Goal: Communication & Community: Answer question/provide support

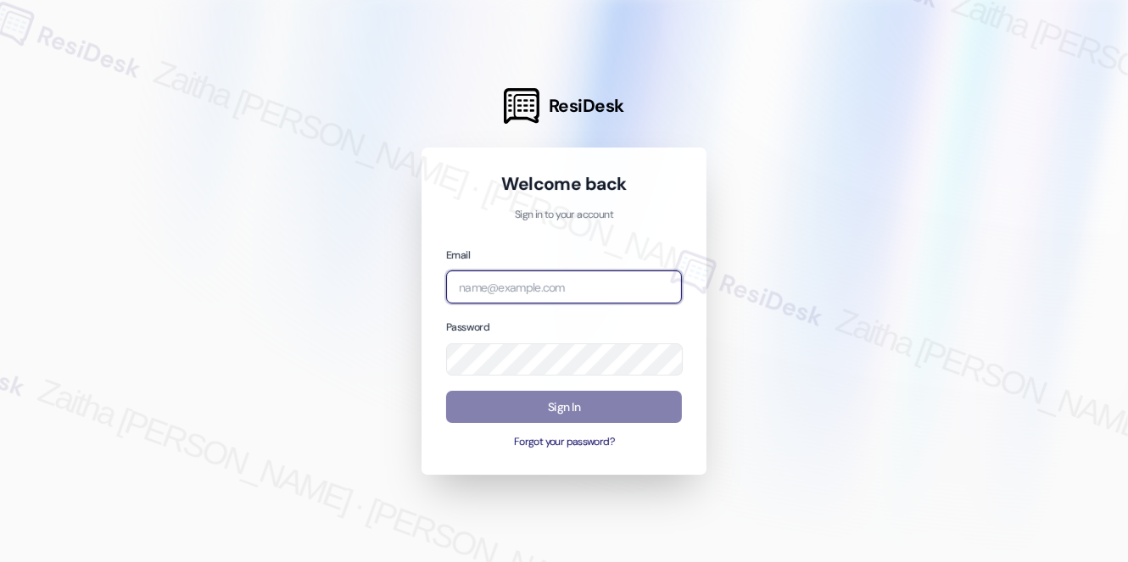
click at [519, 298] on input "email" at bounding box center [564, 287] width 236 height 33
type input "automated-surveys-meridian_management-zaitha.mae.[PERSON_NAME]@meridian_[DOMAIN…"
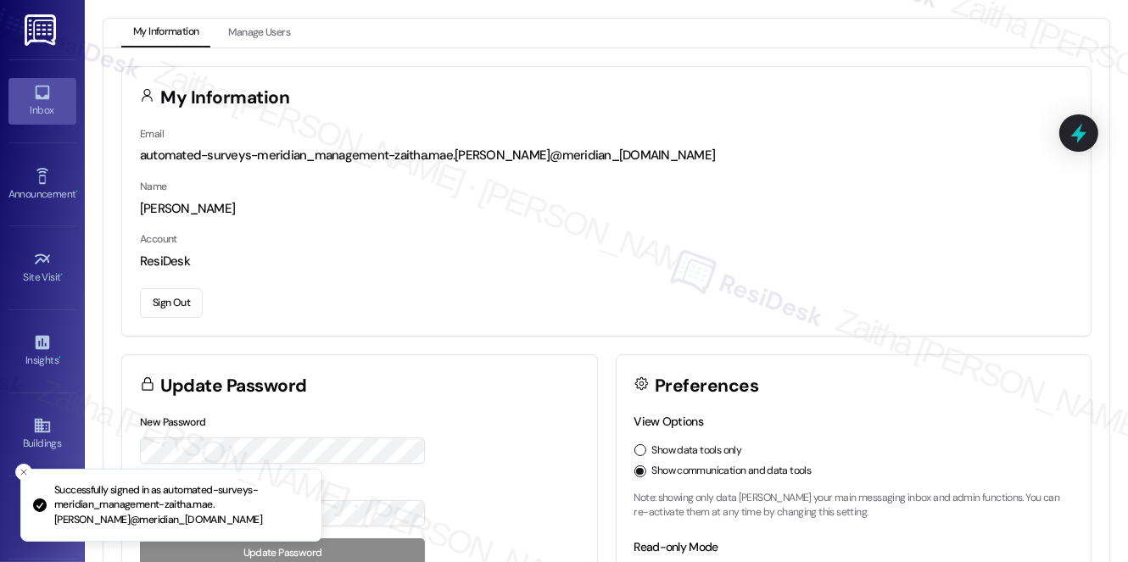
click at [50, 102] on div "Inbox" at bounding box center [42, 110] width 85 height 17
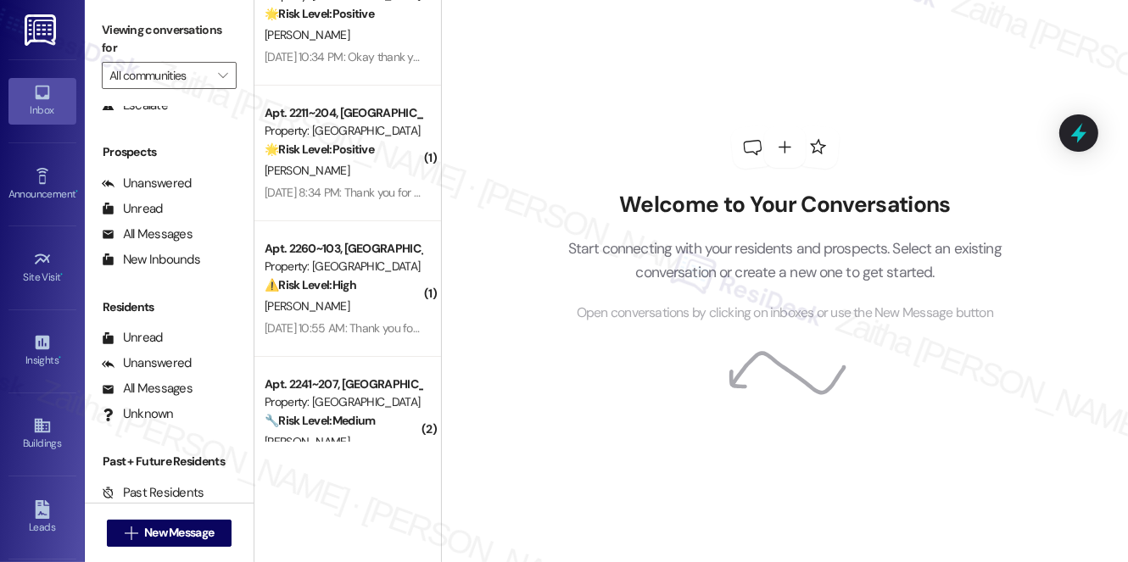
scroll to position [295, 0]
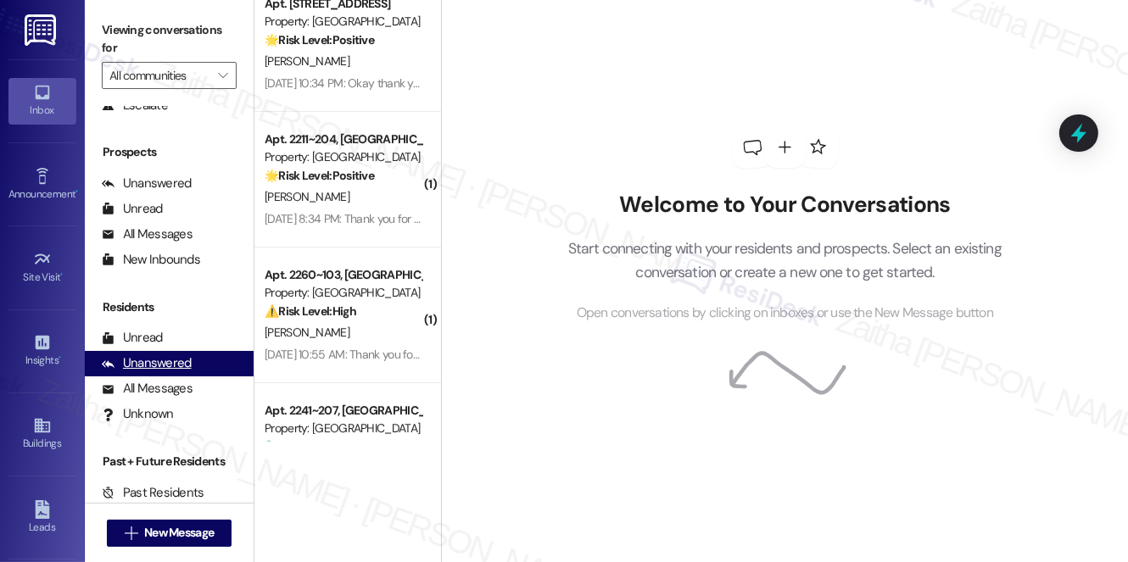
click at [147, 371] on div "Unanswered" at bounding box center [147, 363] width 90 height 18
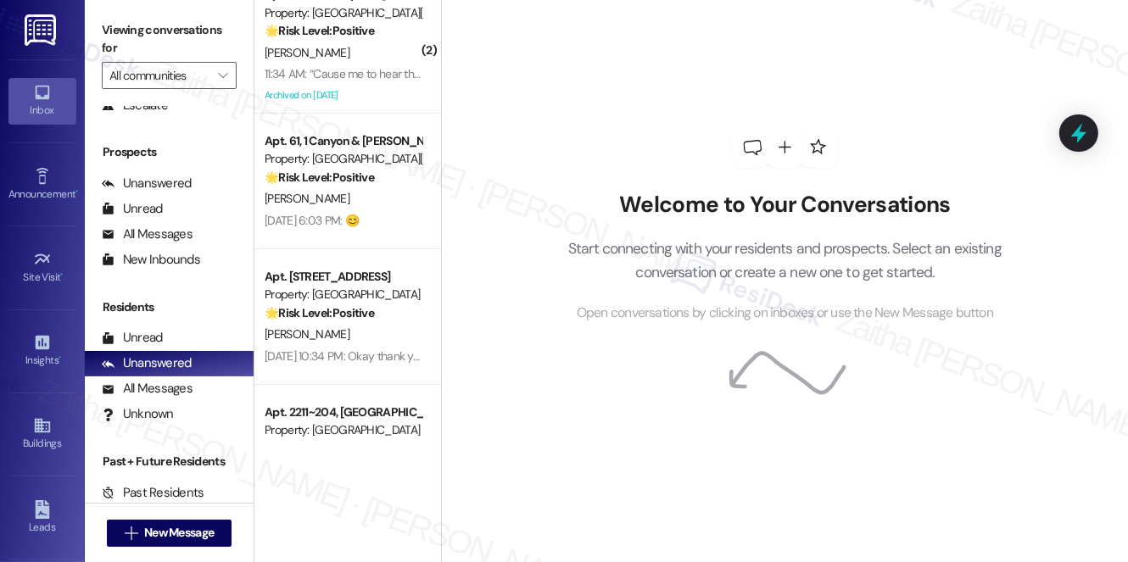
scroll to position [0, 0]
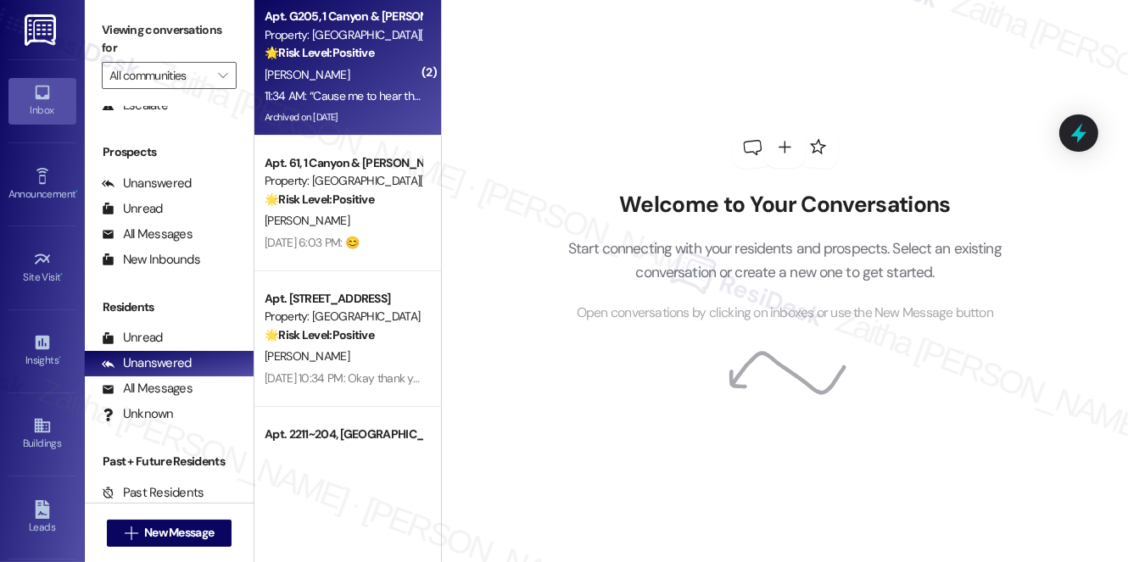
click at [358, 64] on div "Apt. G205, [GEOGRAPHIC_DATA][PERSON_NAME] Property: Canyon & [PERSON_NAME] Land…" at bounding box center [347, 68] width 187 height 136
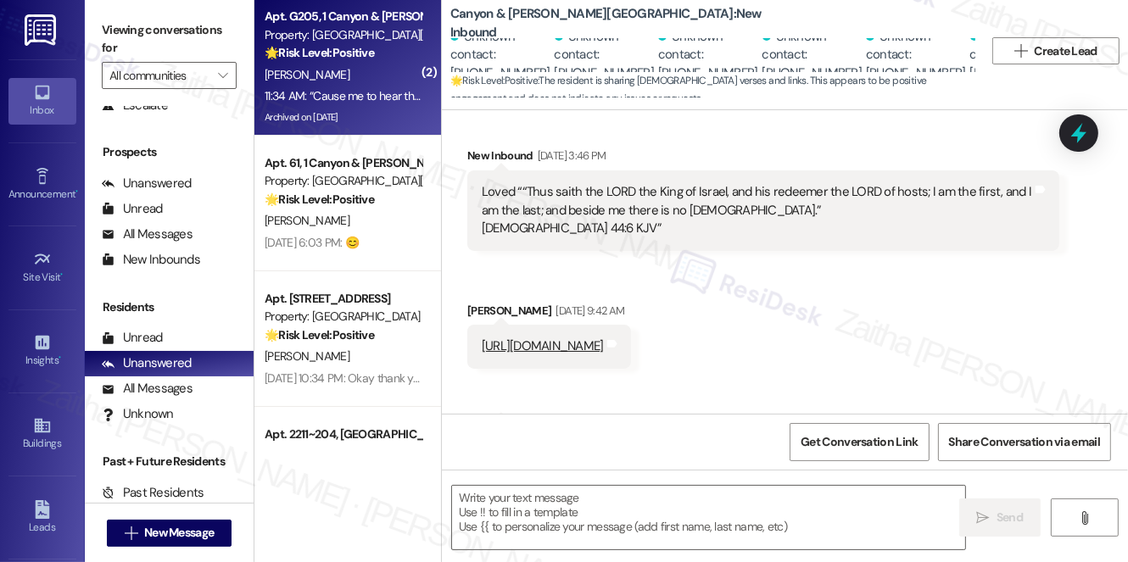
type textarea "Fetching suggested responses. Please feel free to read through the conversation…"
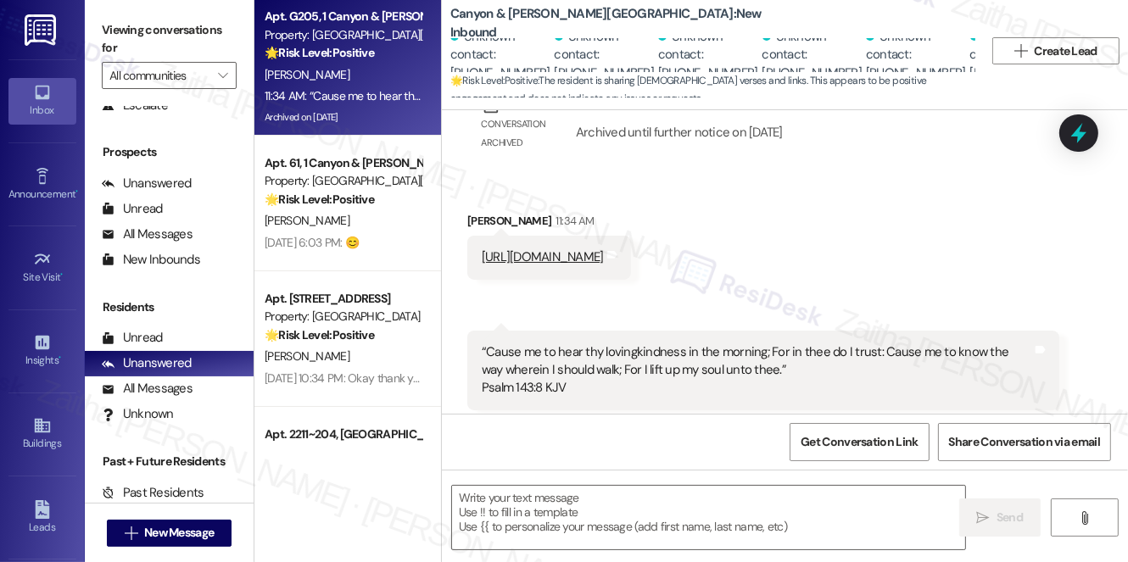
scroll to position [1595, 0]
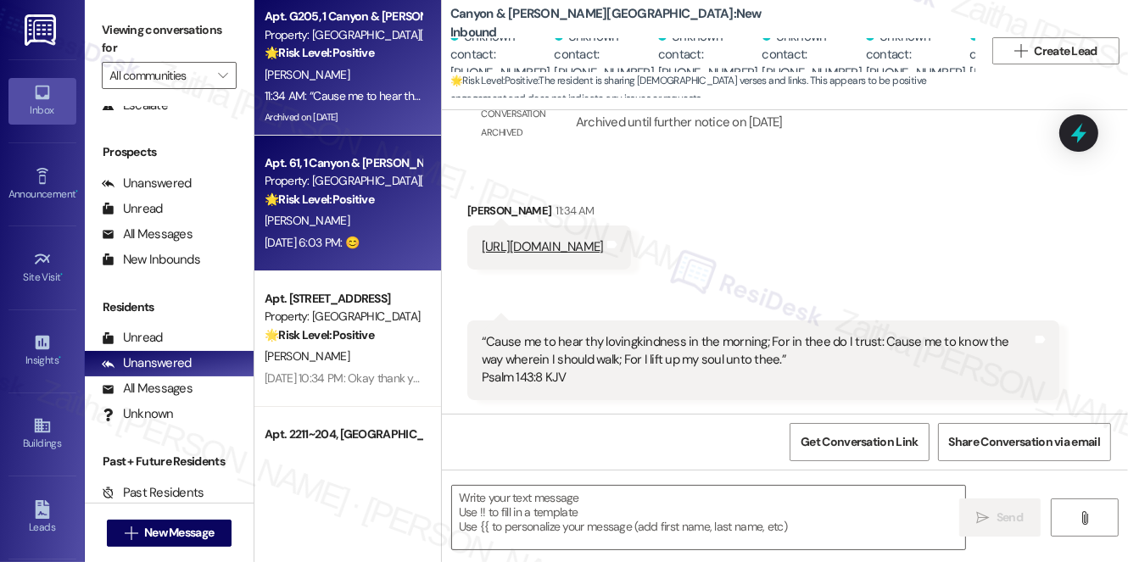
click at [393, 217] on div "[PERSON_NAME]" at bounding box center [343, 220] width 160 height 21
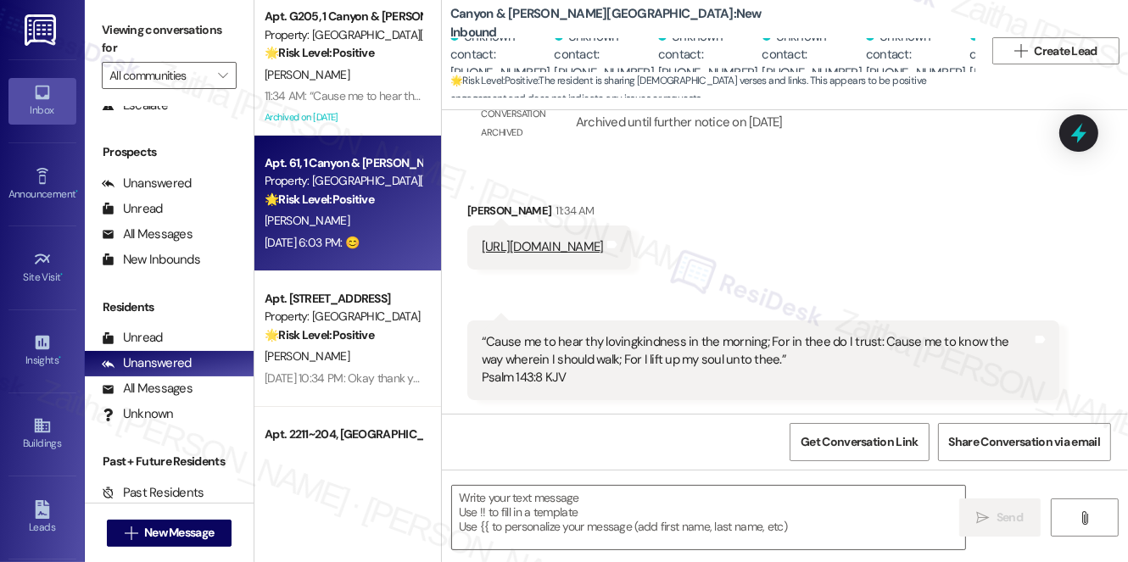
type textarea "Fetching suggested responses. Please feel free to read through the conversation…"
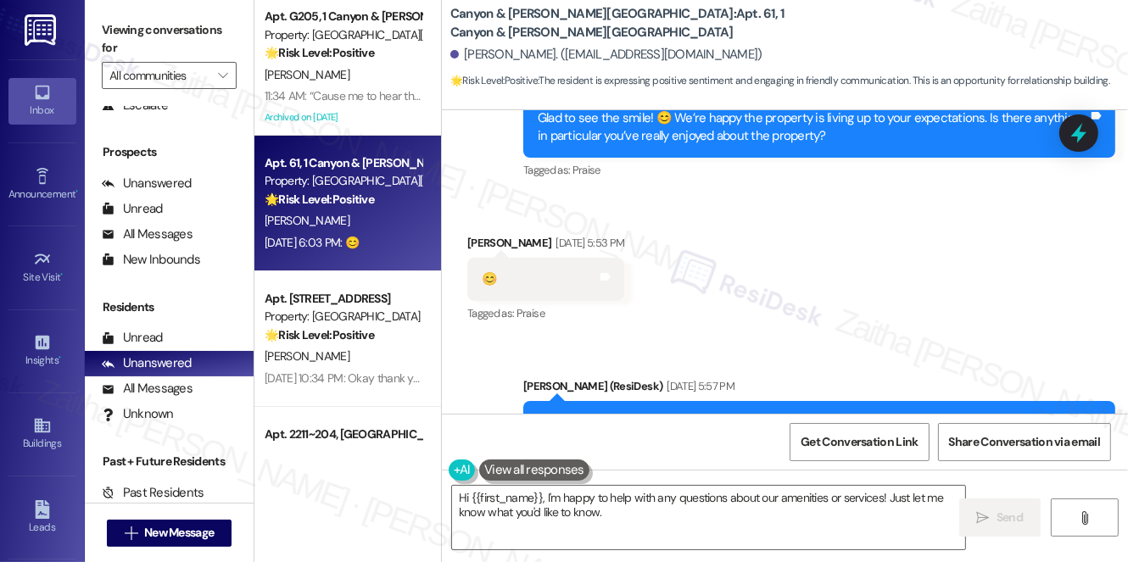
type textarea "Hi {{first_name}}, I'm happy to help with any questions about our amenities or …"
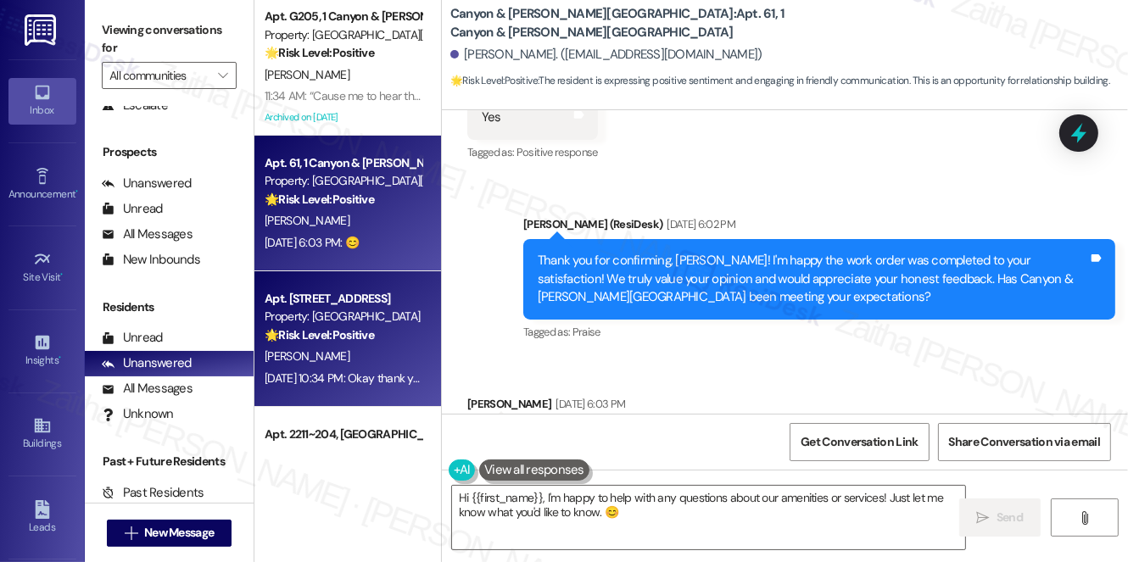
scroll to position [7421, 0]
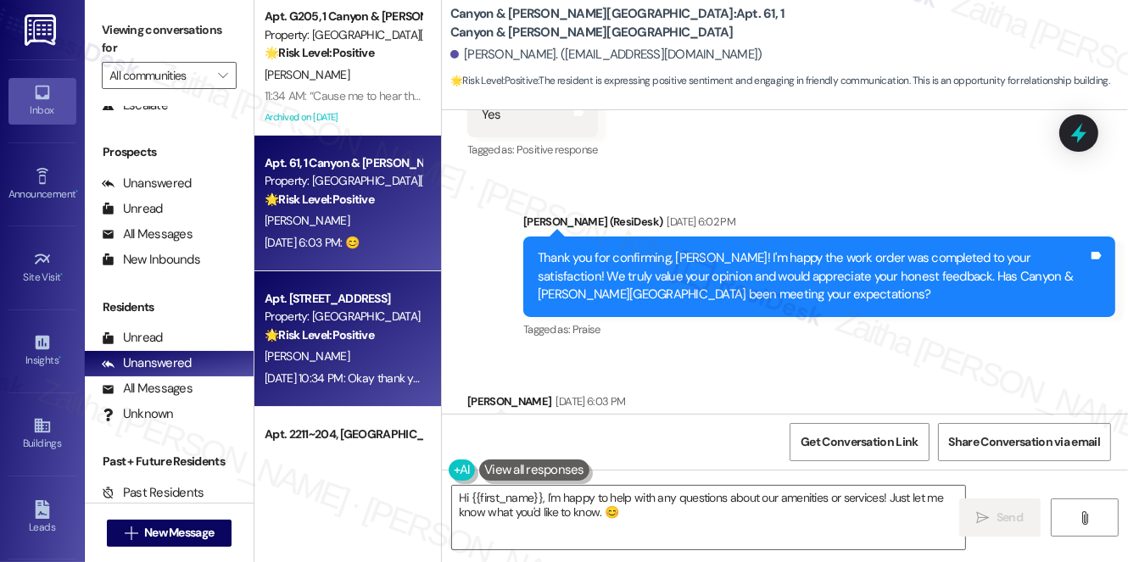
click at [393, 339] on div "🌟 Risk Level: Positive The resident is simply acknowledging a message. There is…" at bounding box center [343, 335] width 157 height 18
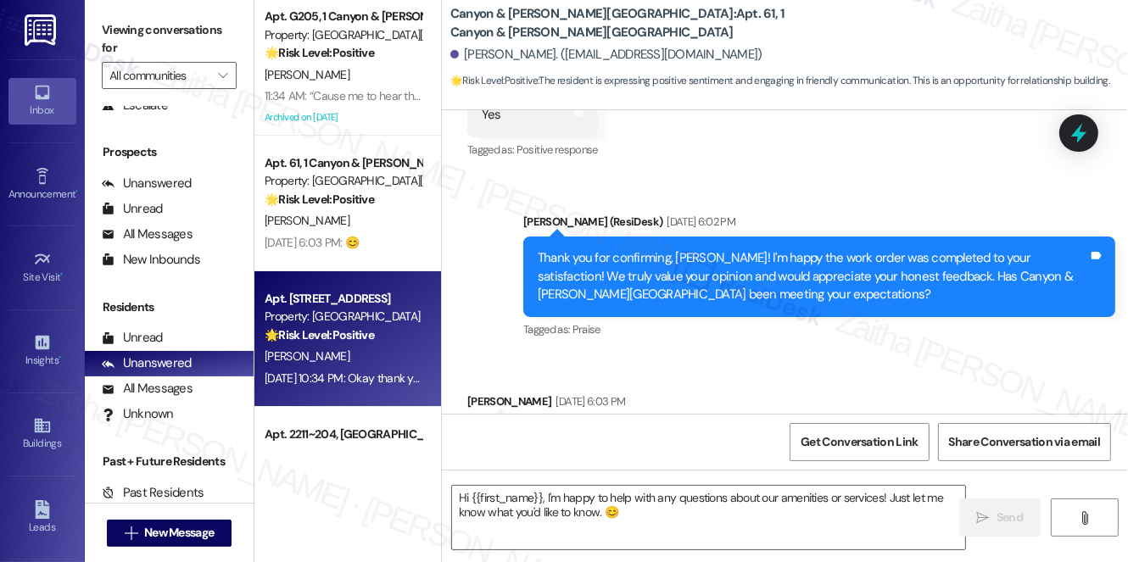
type textarea "Fetching suggested responses. Please feel free to read through the conversation…"
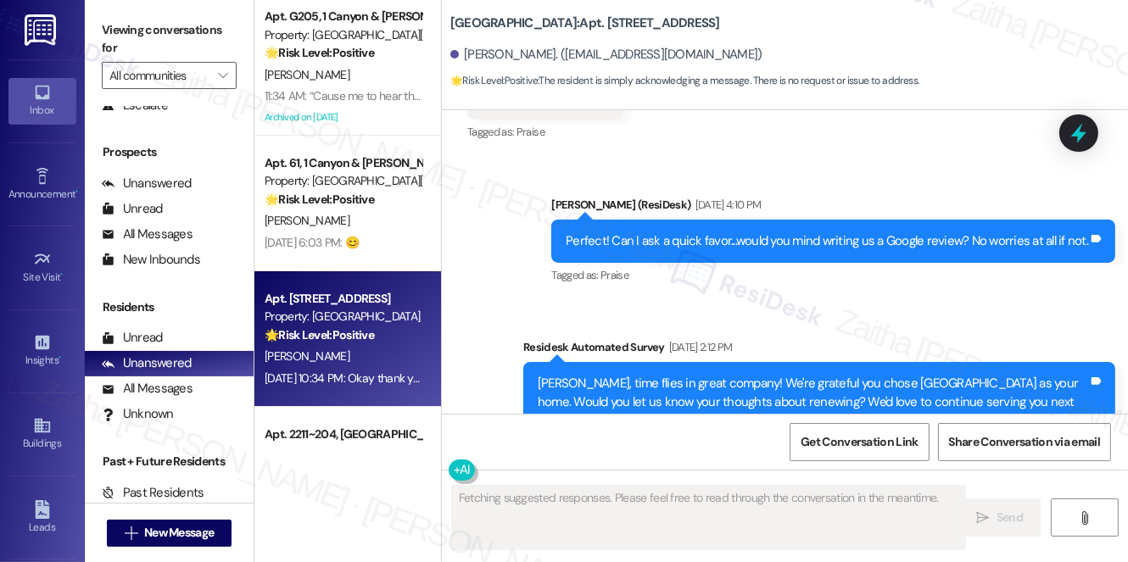
scroll to position [12920, 0]
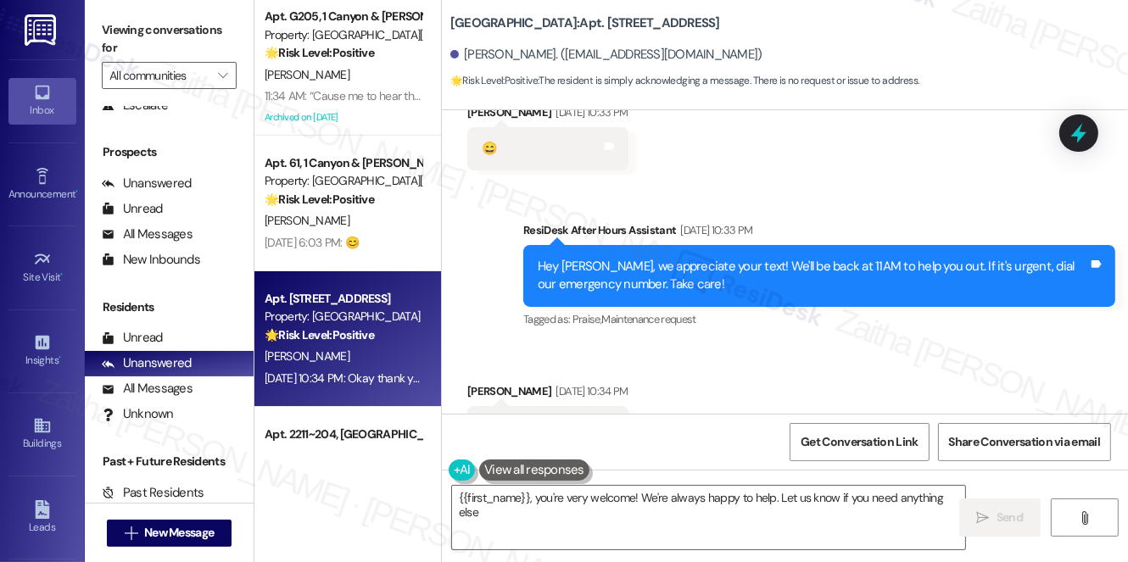
type textarea "{{first_name}}, you're very welcome! We're always happy to help. Let us know if…"
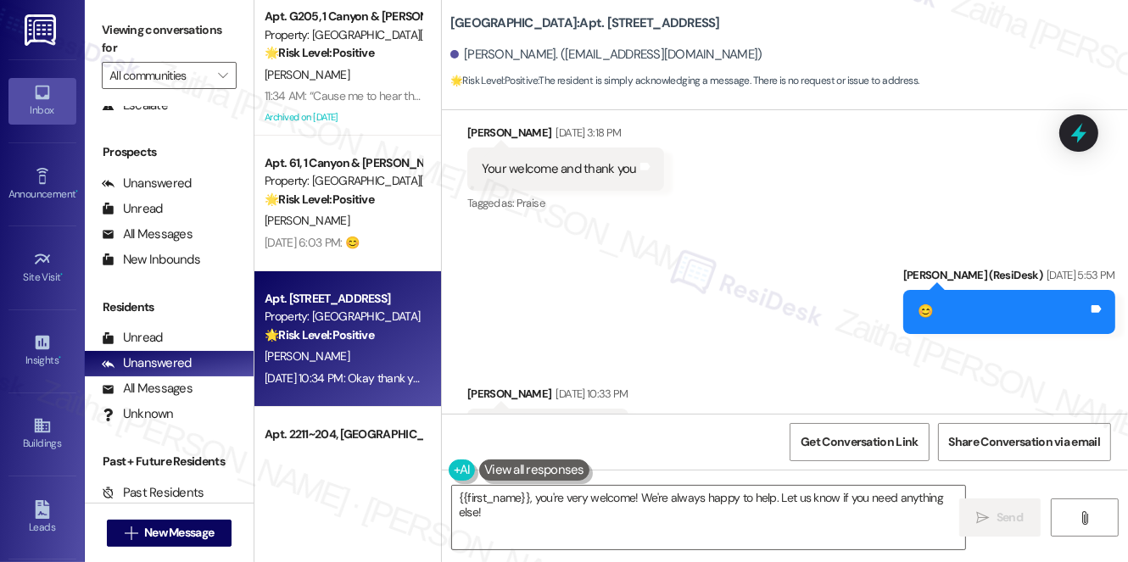
scroll to position [12613, 0]
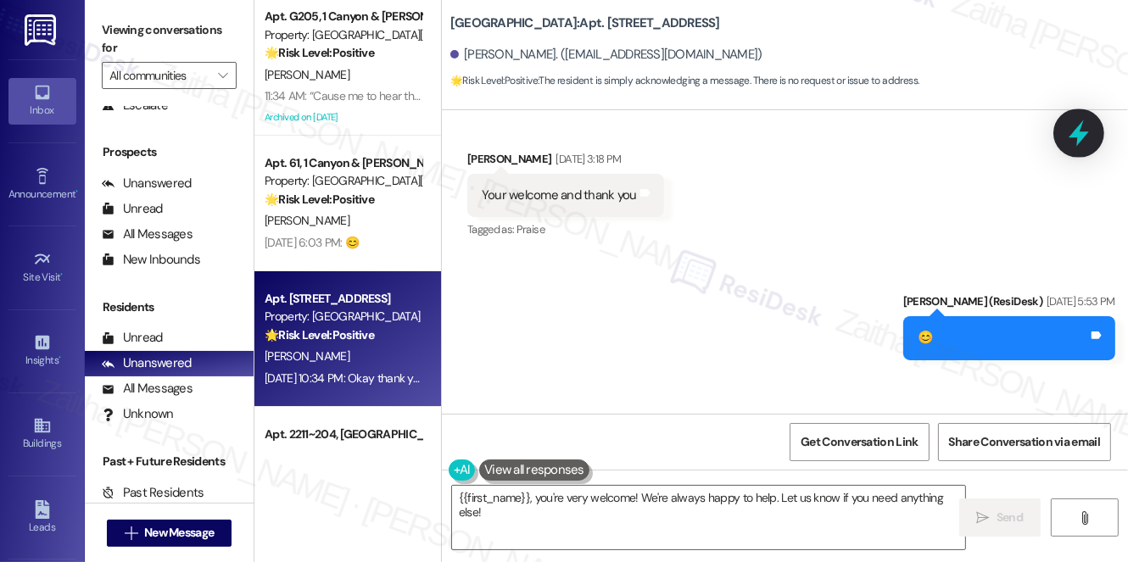
click at [1067, 131] on icon at bounding box center [1078, 133] width 29 height 29
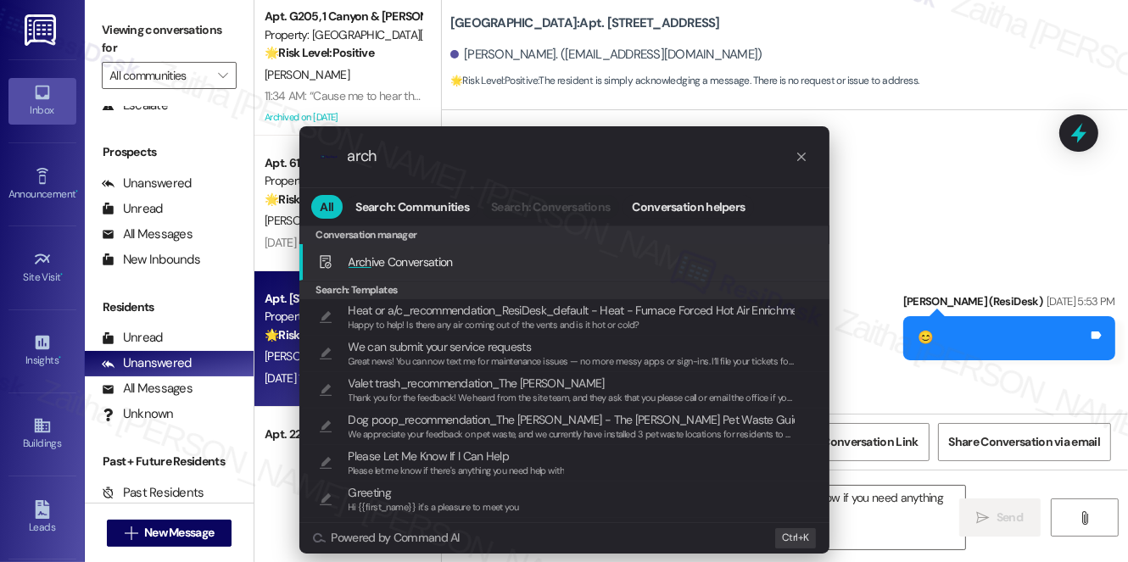
type input "arch"
click at [520, 254] on div "Arch ive Conversation Add shortcut" at bounding box center [566, 262] width 496 height 19
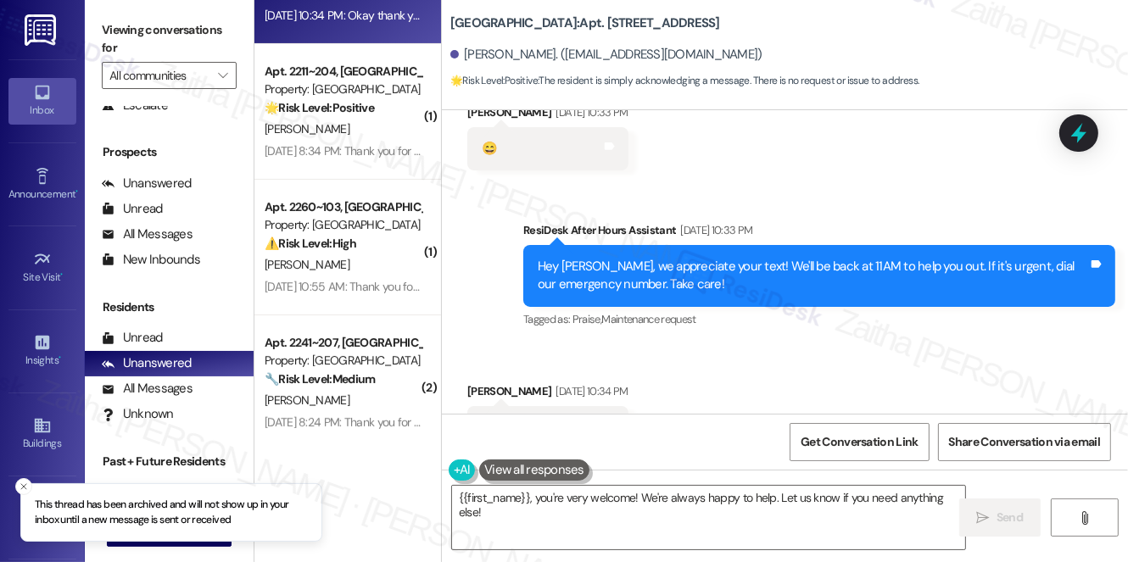
scroll to position [372, 0]
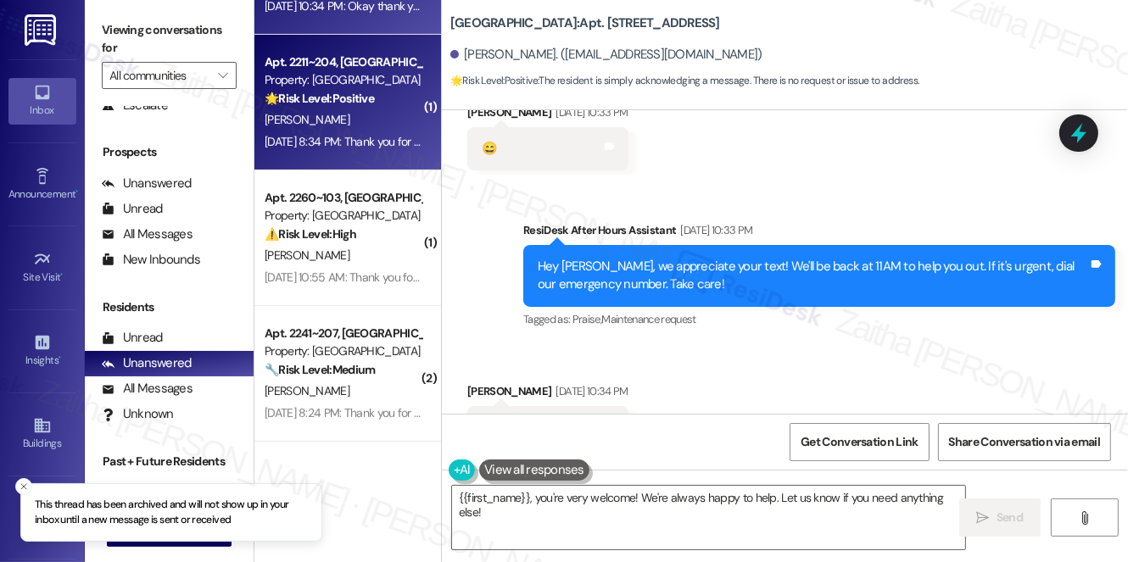
click at [355, 120] on div "[PERSON_NAME]" at bounding box center [343, 119] width 160 height 21
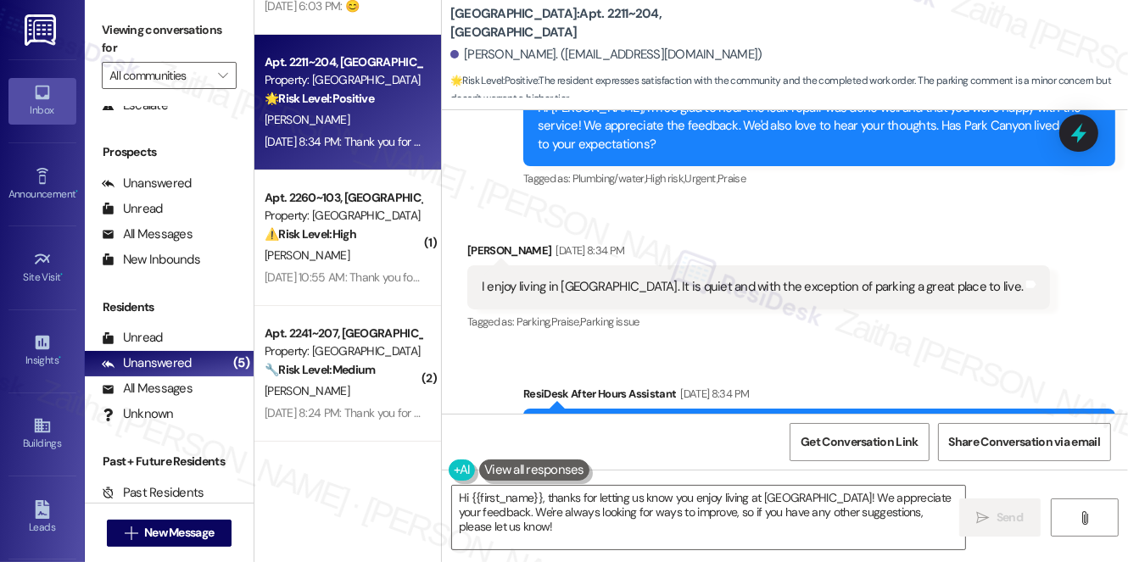
scroll to position [3615, 0]
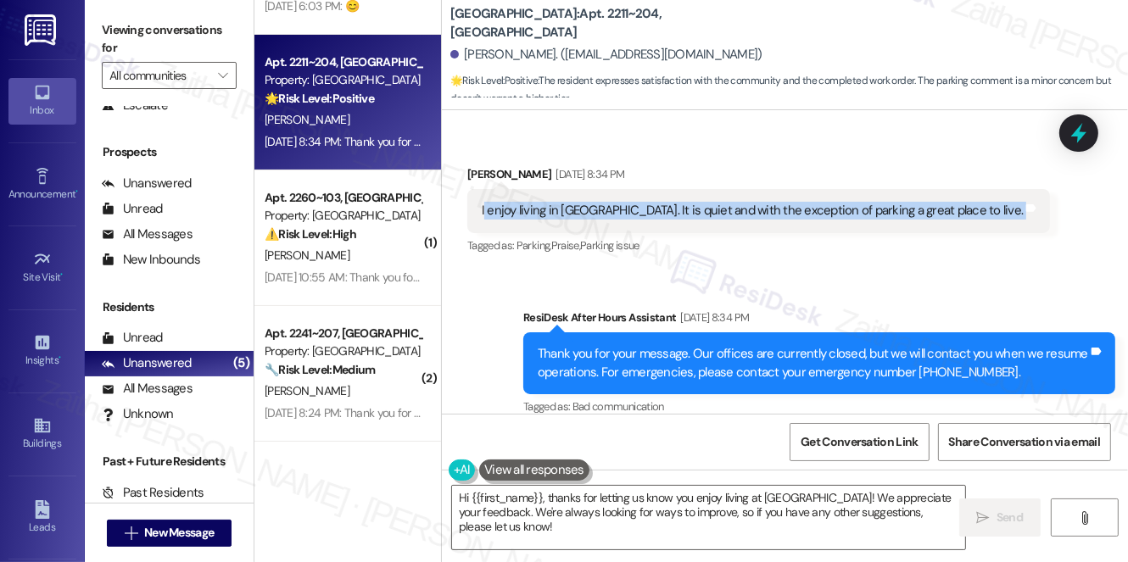
drag, startPoint x: 477, startPoint y: 195, endPoint x: 977, endPoint y: 195, distance: 500.3
click at [977, 193] on div "I enjoy living in [GEOGRAPHIC_DATA]. It is quiet and with the exception of park…" at bounding box center [758, 210] width 583 height 43
copy div "I enjoy living in [GEOGRAPHIC_DATA]. It is quiet and with the exception of park…"
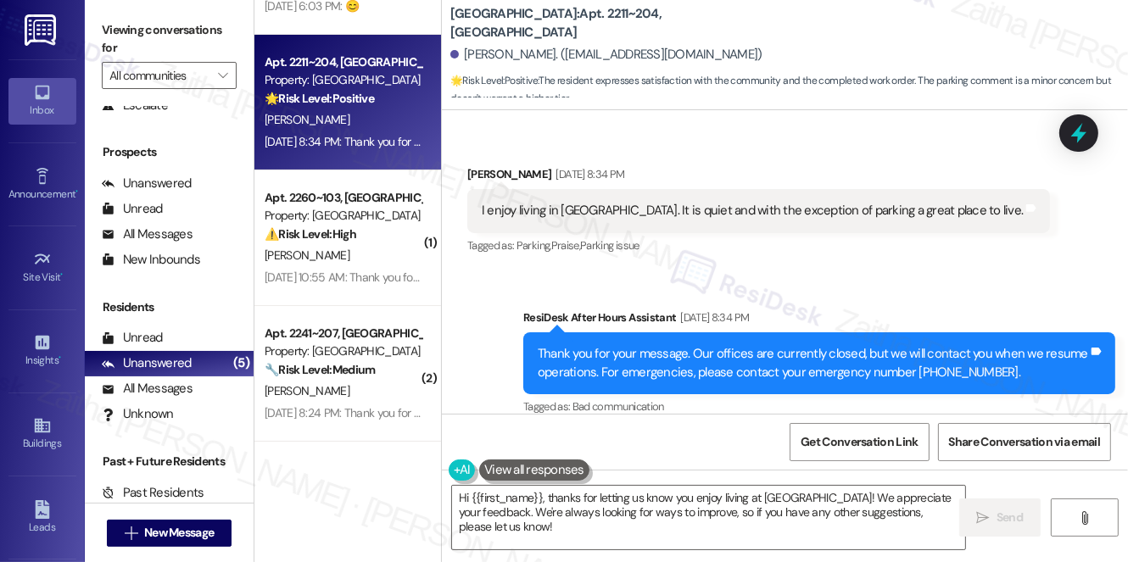
click at [784, 153] on div "Received via SMS [PERSON_NAME] [DATE] 8:34 PM I enjoy living in [GEOGRAPHIC_DAT…" at bounding box center [759, 212] width 608 height 118
drag, startPoint x: 839, startPoint y: 273, endPoint x: 764, endPoint y: 241, distance: 81.3
click at [764, 241] on div "Received via SMS [PERSON_NAME] [DATE] 8:34 PM I enjoy living in [GEOGRAPHIC_DAT…" at bounding box center [759, 212] width 608 height 118
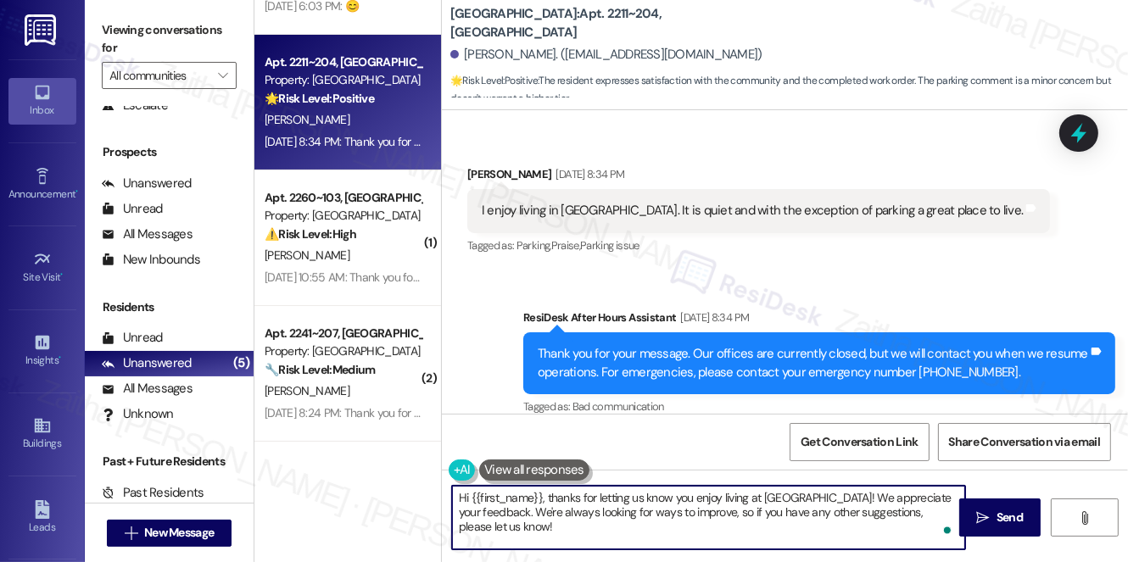
drag, startPoint x: 510, startPoint y: 507, endPoint x: 561, endPoint y: 533, distance: 56.9
click at [561, 533] on textarea "Hi {{first_name}}, thanks for letting us know you enjoy living at [GEOGRAPHIC_D…" at bounding box center [708, 518] width 513 height 64
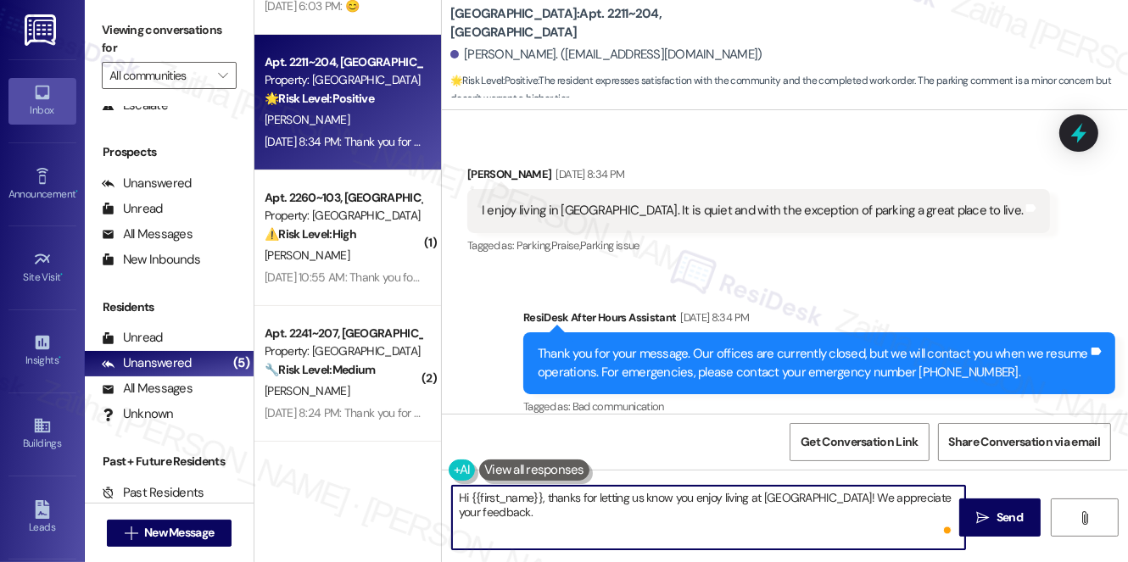
paste textarea "You mentioned parking as a concern — could you tell me a bit more about the cha…"
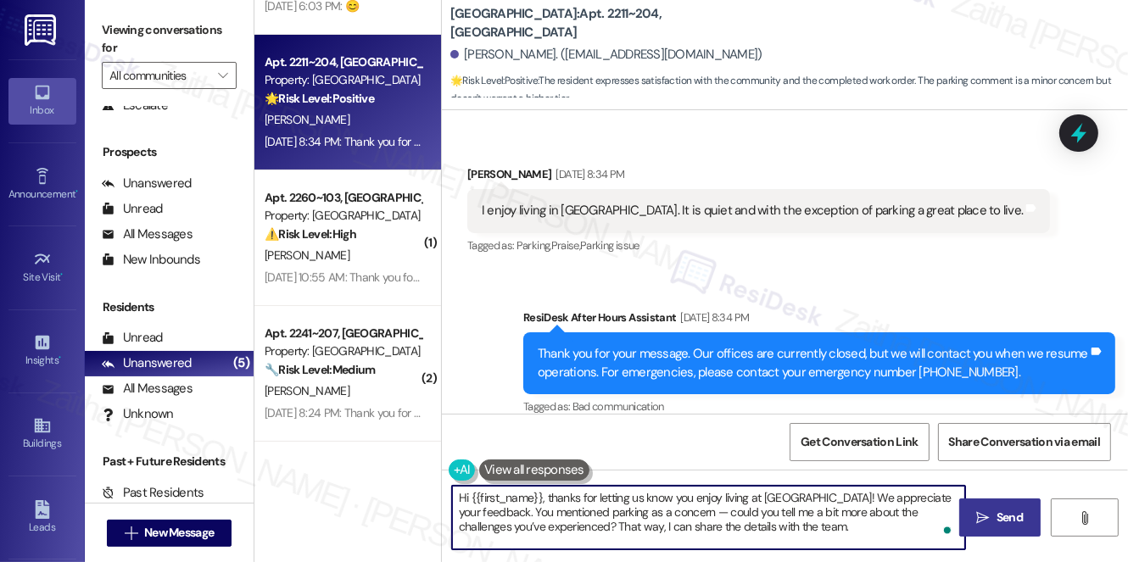
type textarea "Hi {{first_name}}, thanks for letting us know you enjoy living at [GEOGRAPHIC_D…"
click at [1001, 510] on span "Send" at bounding box center [1009, 518] width 26 height 18
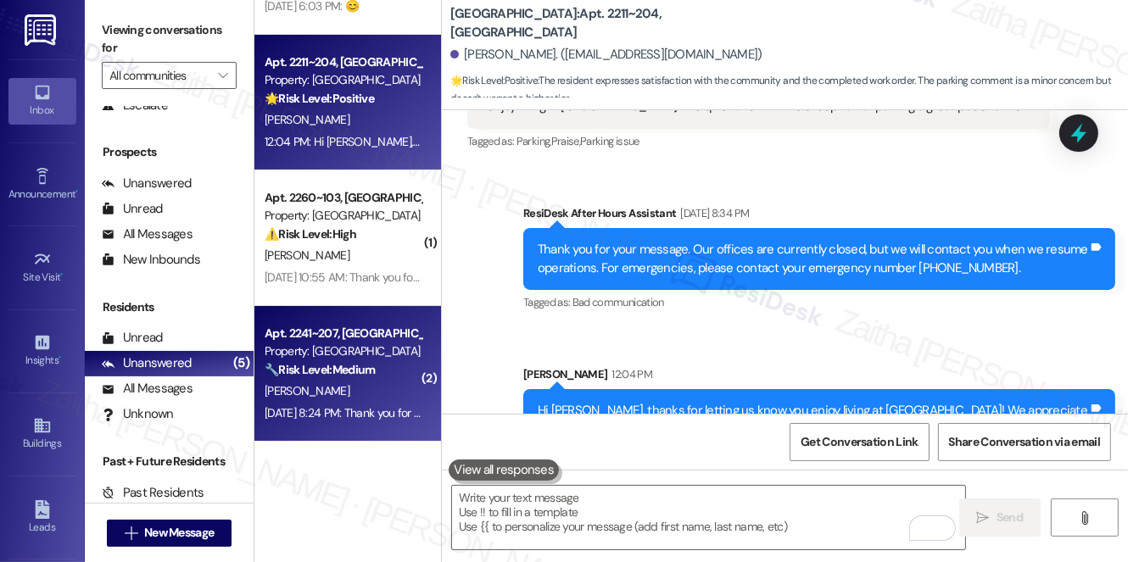
scroll to position [3692, 0]
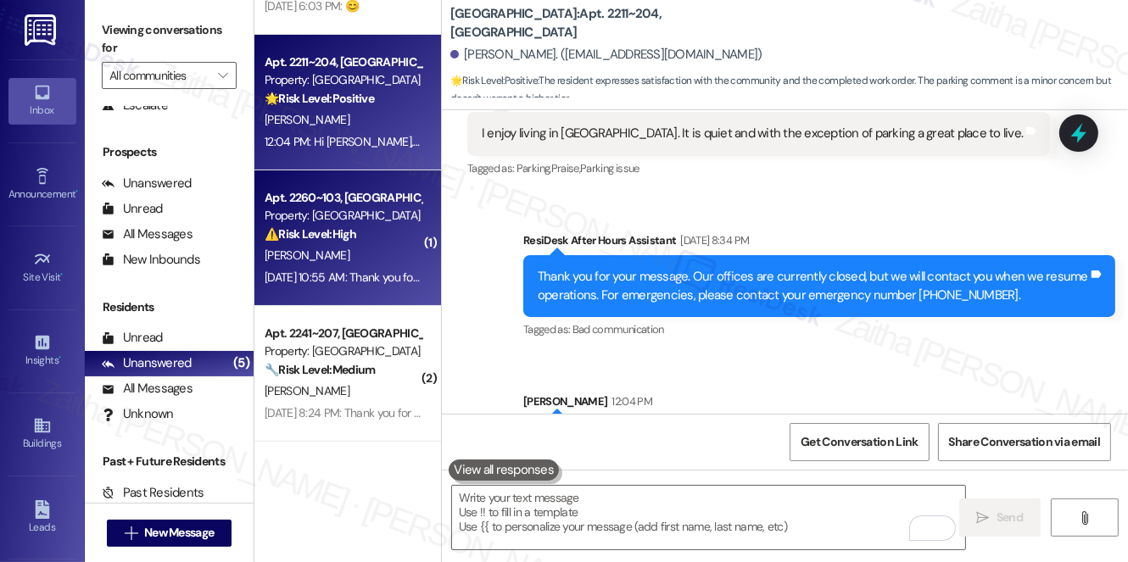
click at [384, 271] on div "[DATE] 10:55 AM: Thank you for your message. Our offices are currently closed, …" at bounding box center [782, 277] width 1034 height 15
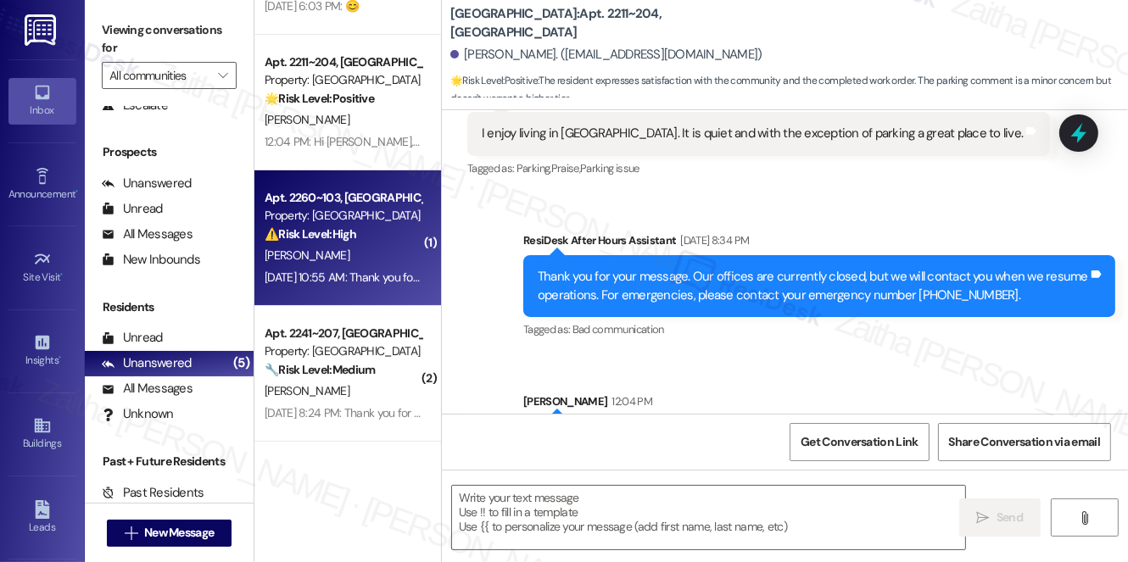
type textarea "Fetching suggested responses. Please feel free to read through the conversation…"
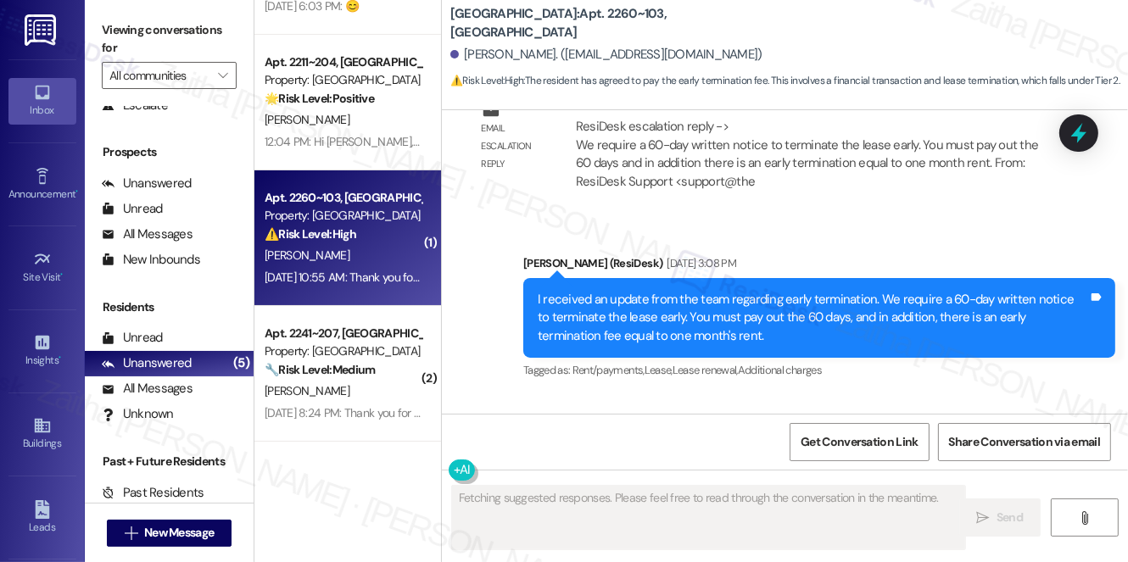
scroll to position [6778, 0]
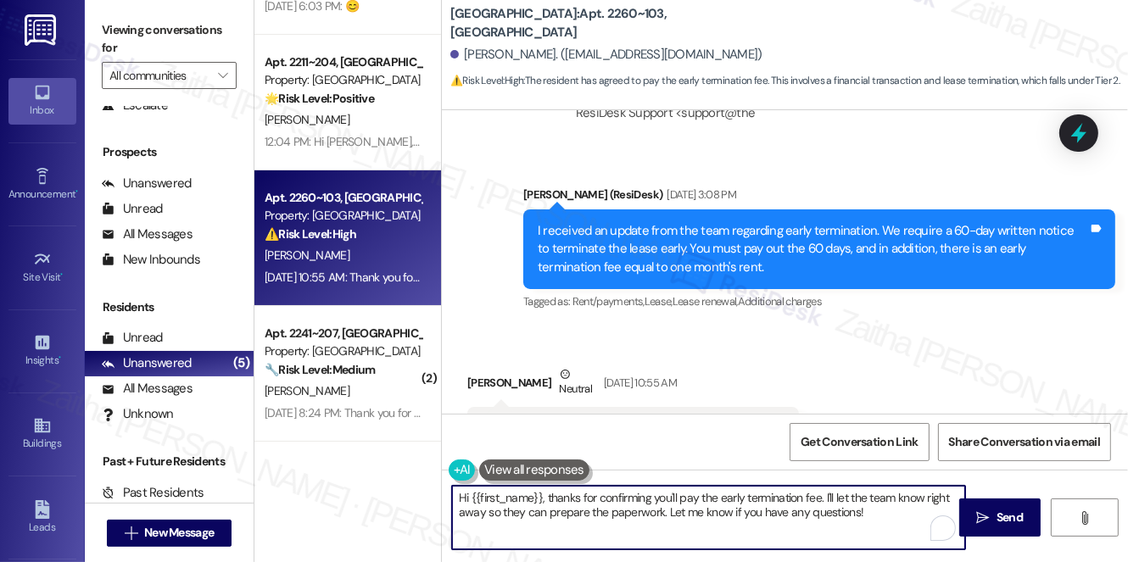
click at [931, 498] on textarea "Hi {{first_name}}, thanks for confirming you'll pay the early termination fee. …" at bounding box center [708, 518] width 513 height 64
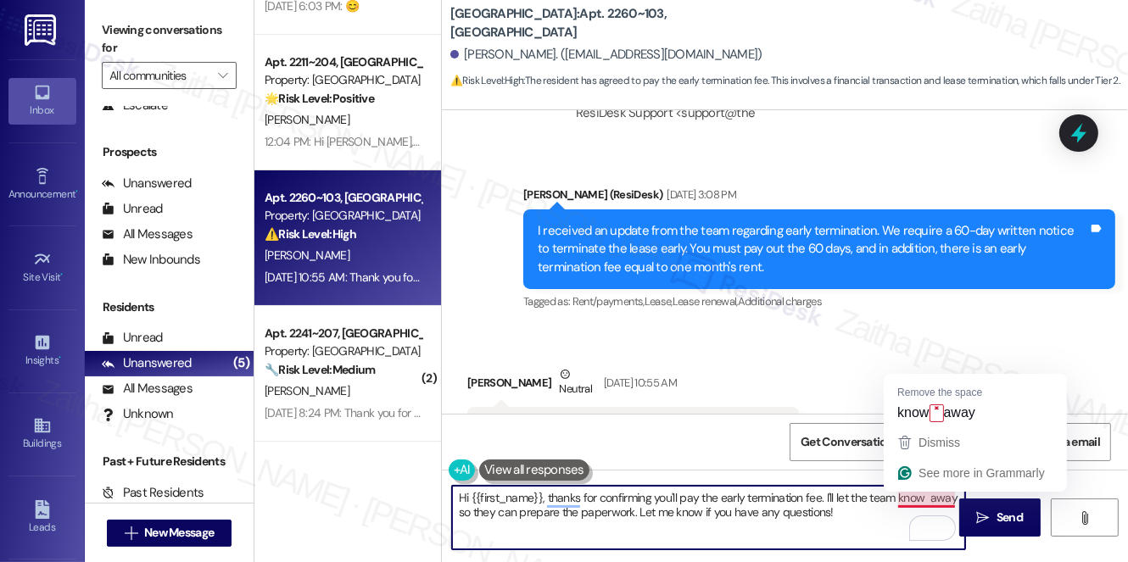
click at [934, 498] on textarea "Hi {{first_name}}, thanks for confirming you'll pay the early termination fee. …" at bounding box center [708, 518] width 513 height 64
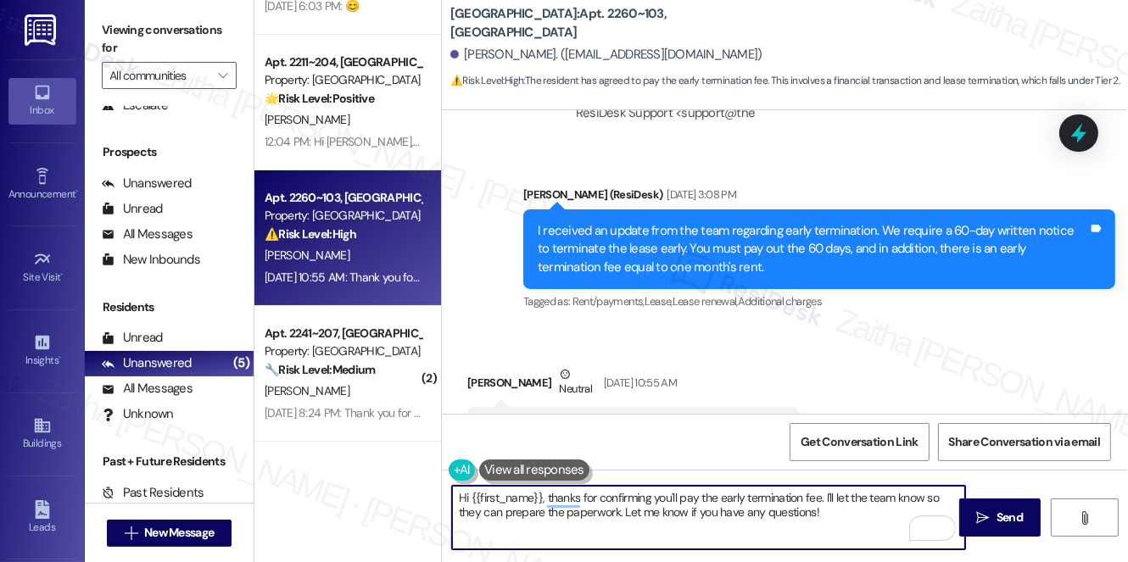
click at [825, 513] on textarea "Hi {{first_name}}, thanks for confirming you'll pay the early termination fee. …" at bounding box center [708, 518] width 513 height 64
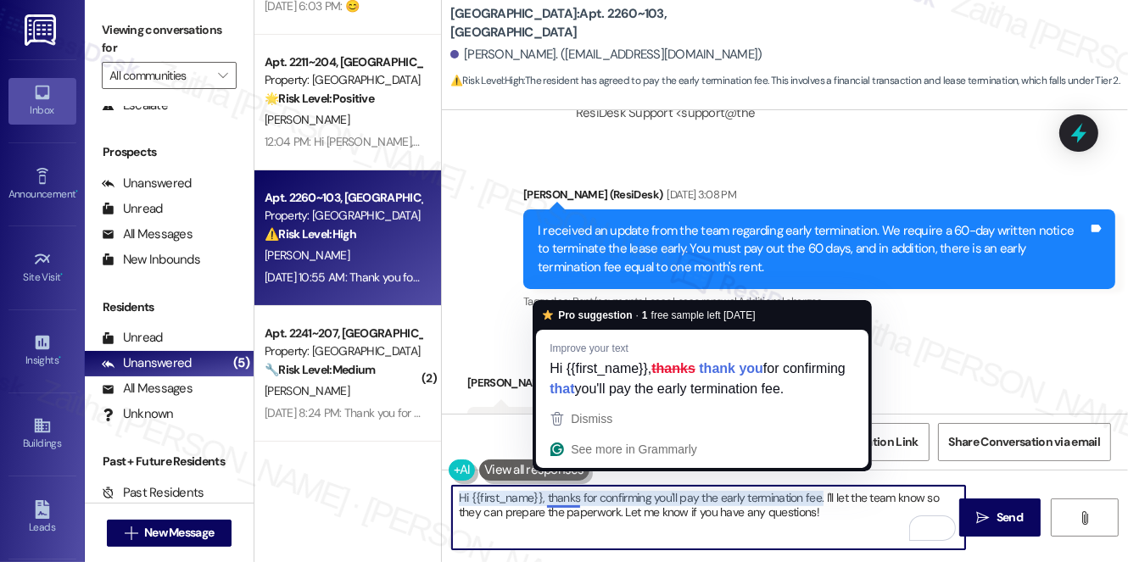
click at [566, 502] on textarea "Hi {{first_name}}, thanks for confirming you'll pay the early termination fee. …" at bounding box center [708, 518] width 513 height 64
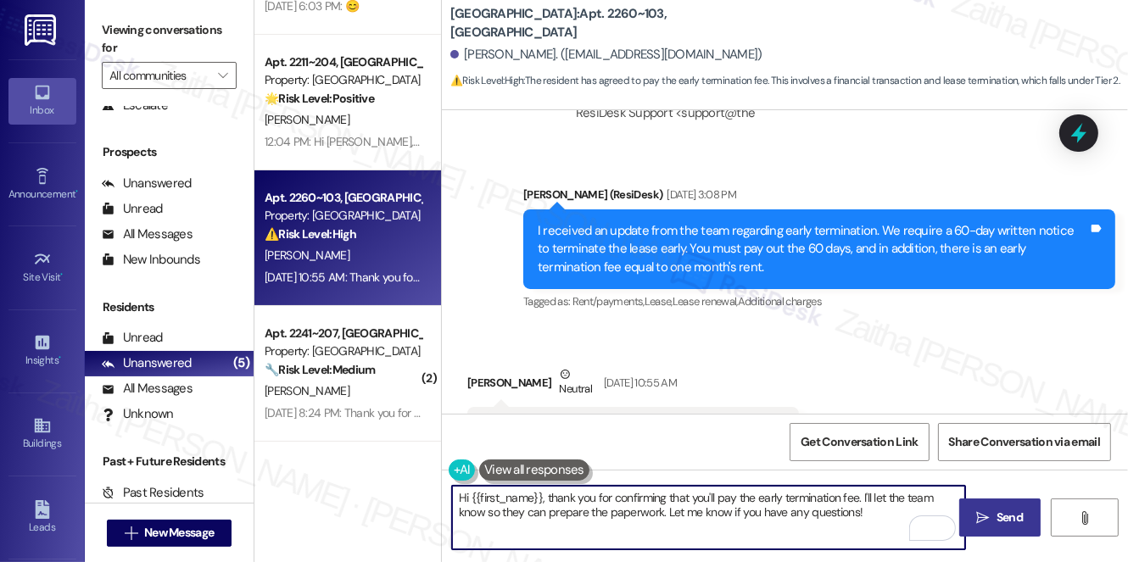
type textarea "Hi {{first_name}}, thank you for confirming that you'll pay the early terminati…"
click at [1026, 522] on button " Send" at bounding box center [1000, 518] width 82 height 38
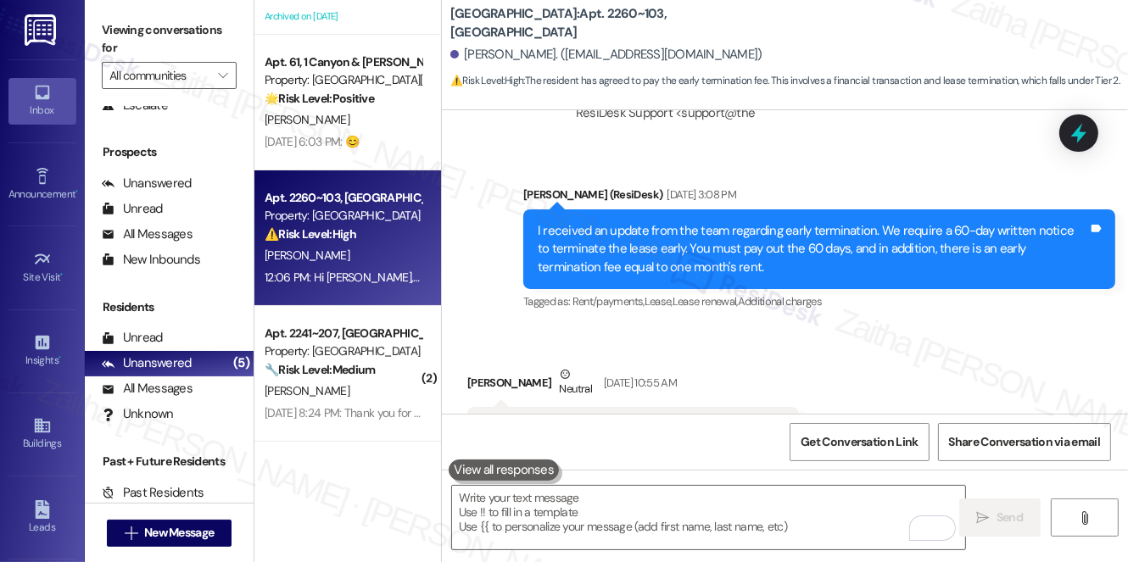
scroll to position [101, 0]
click at [834, 447] on span "Get Conversation Link" at bounding box center [858, 442] width 117 height 18
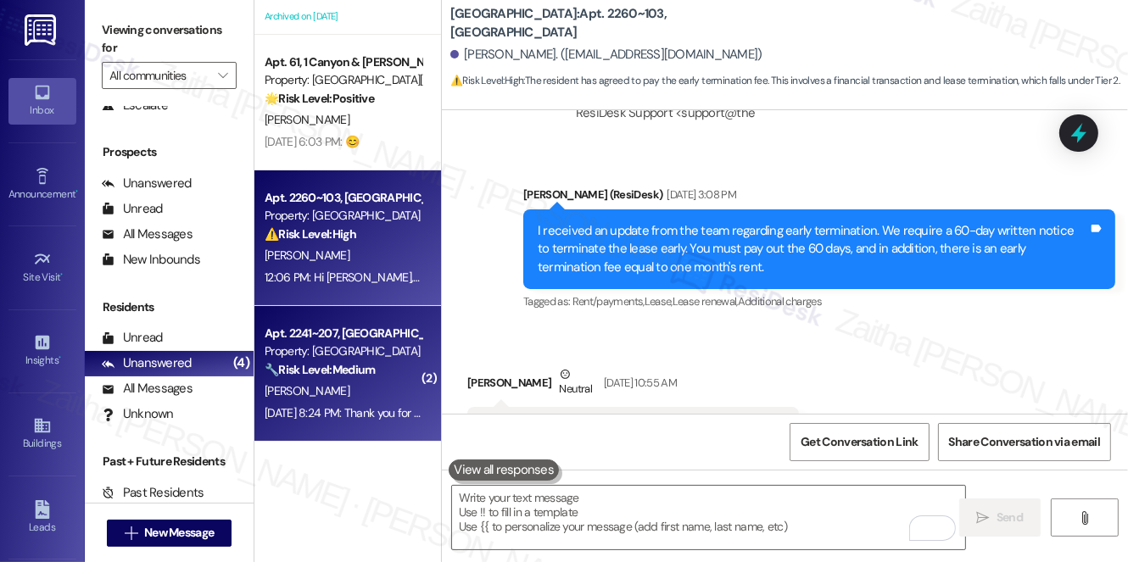
click at [376, 397] on div "[PERSON_NAME]" at bounding box center [343, 391] width 160 height 21
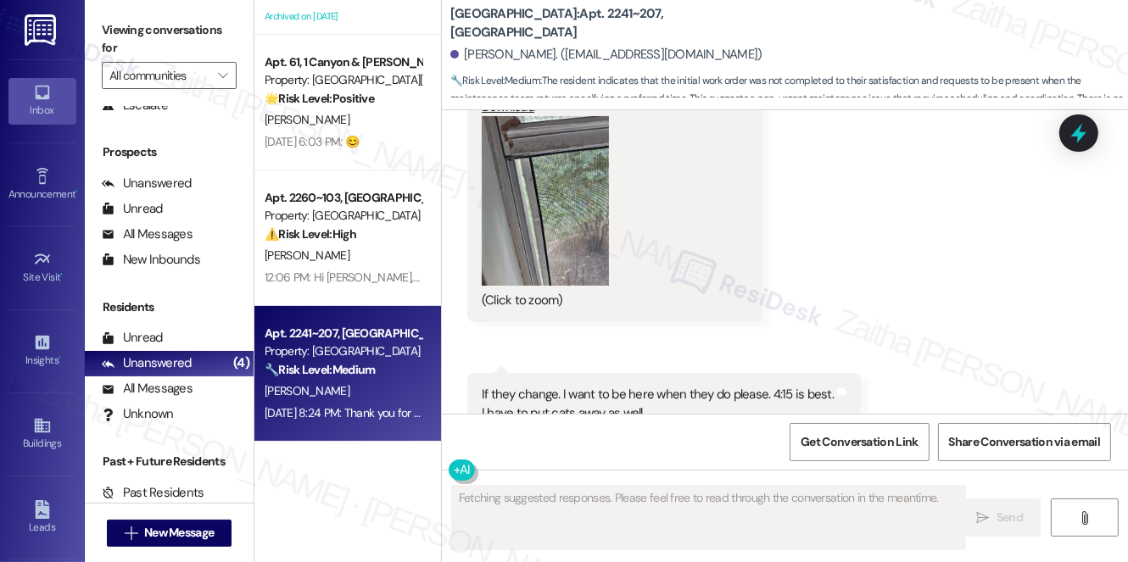
scroll to position [2361, 0]
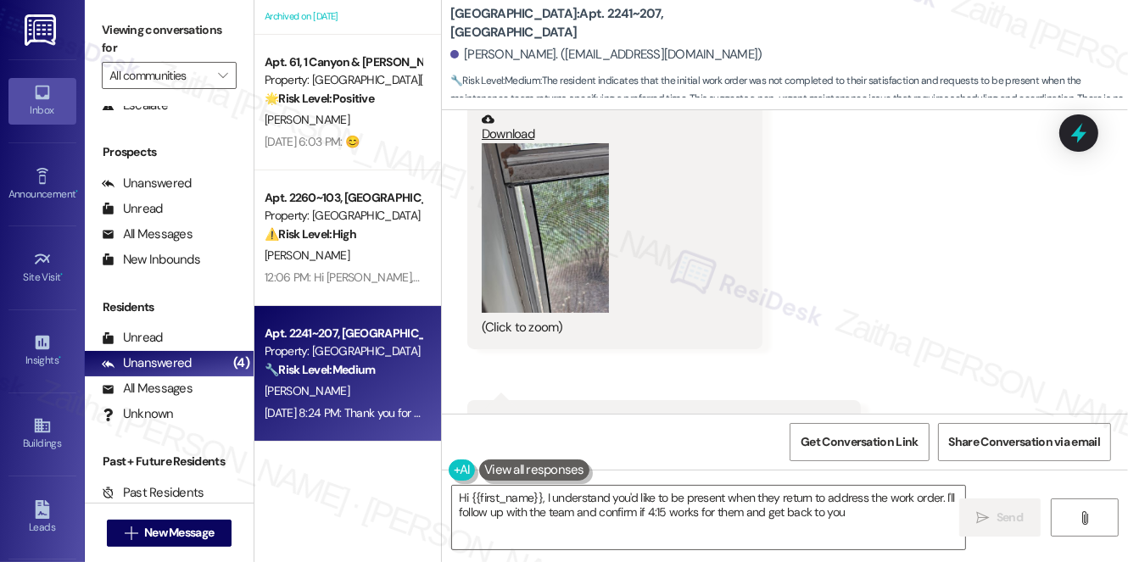
type textarea "Hi {{first_name}}, I understand you'd like to be present when they return to ad…"
click at [505, 264] on button "Zoom image" at bounding box center [545, 228] width 127 height 170
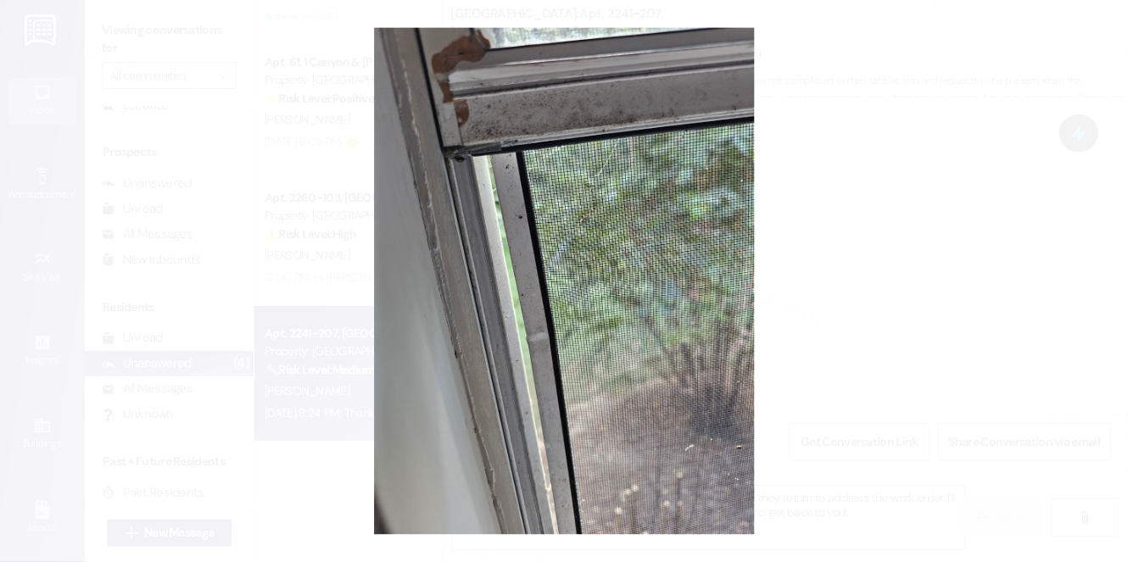
click at [909, 247] on button "Unzoom image" at bounding box center [564, 281] width 1128 height 562
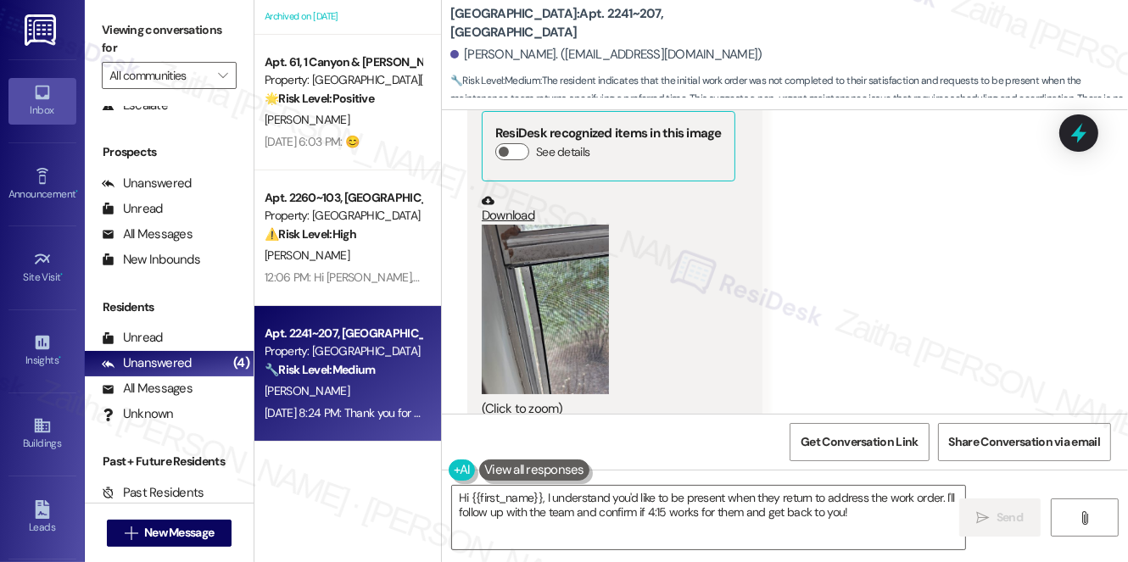
scroll to position [2439, 0]
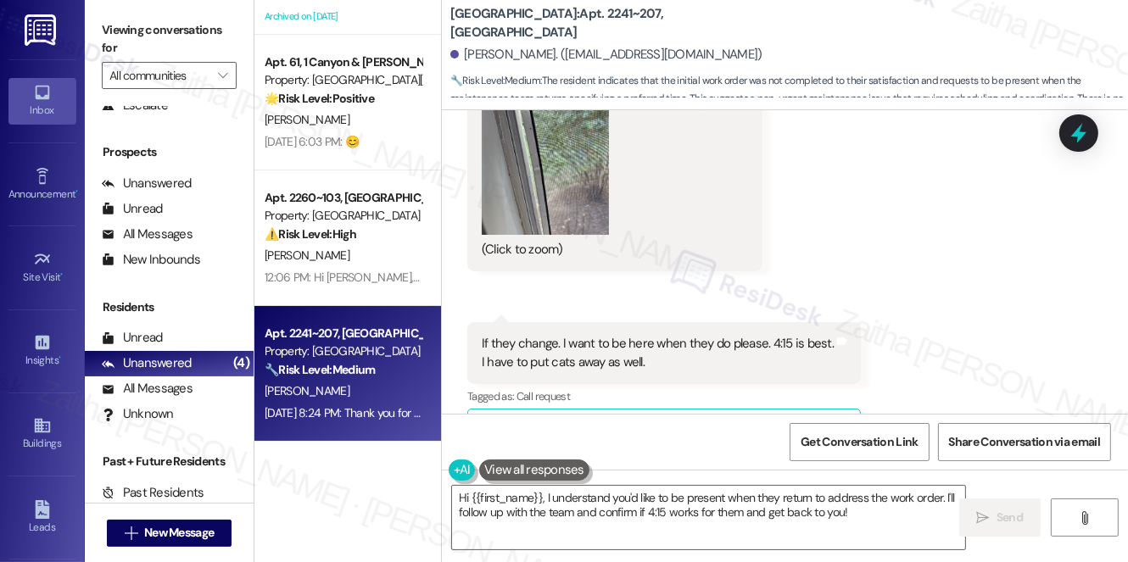
click at [512, 190] on button "Zoom image" at bounding box center [545, 150] width 127 height 170
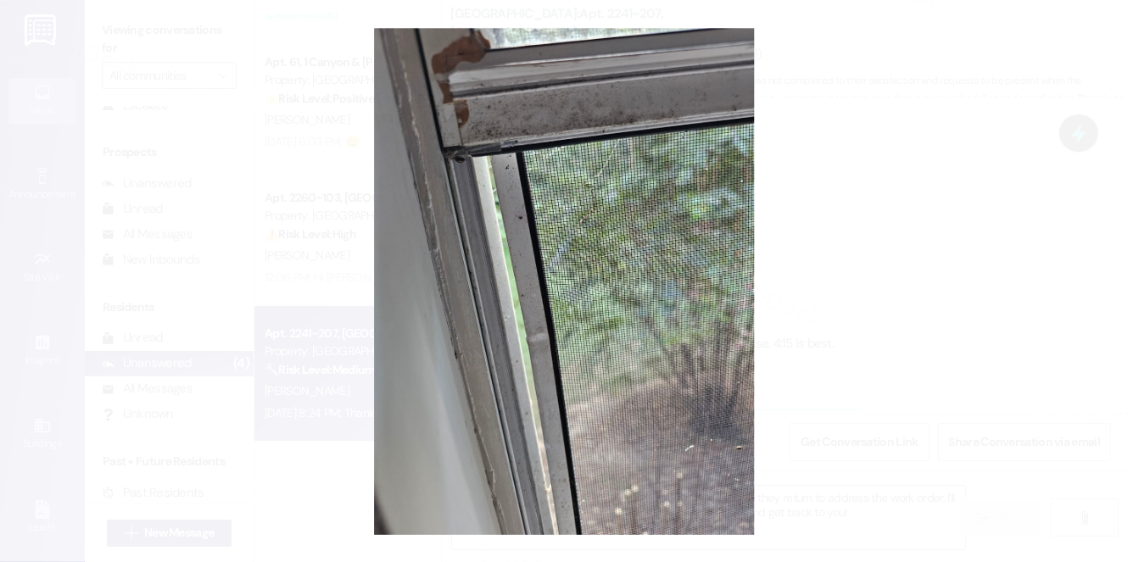
click at [943, 262] on button "Unzoom image" at bounding box center [564, 281] width 1128 height 562
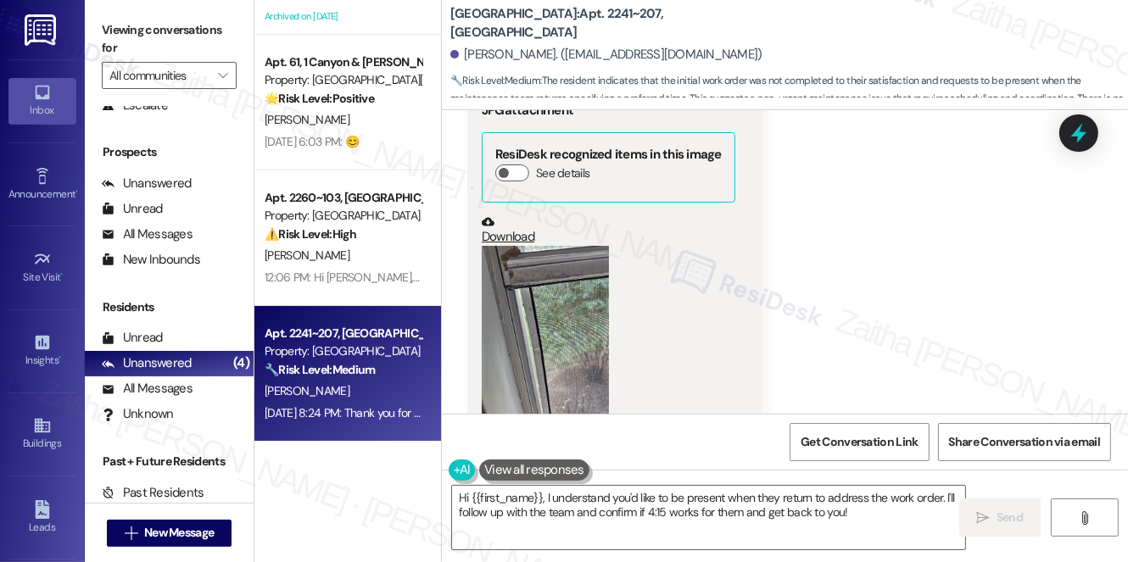
scroll to position [2207, 0]
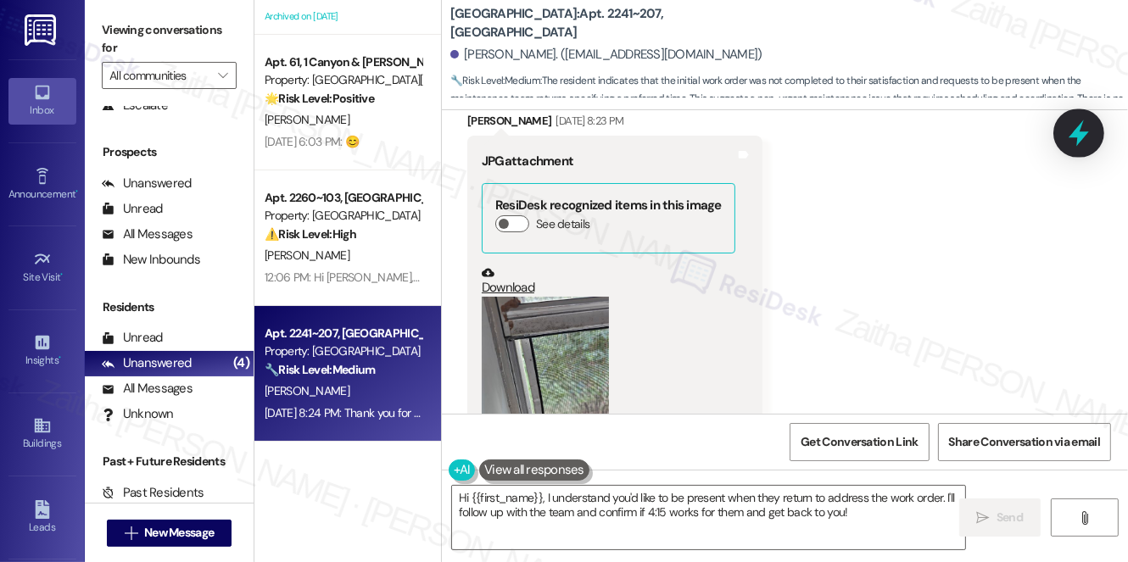
click at [1064, 139] on icon at bounding box center [1078, 133] width 29 height 29
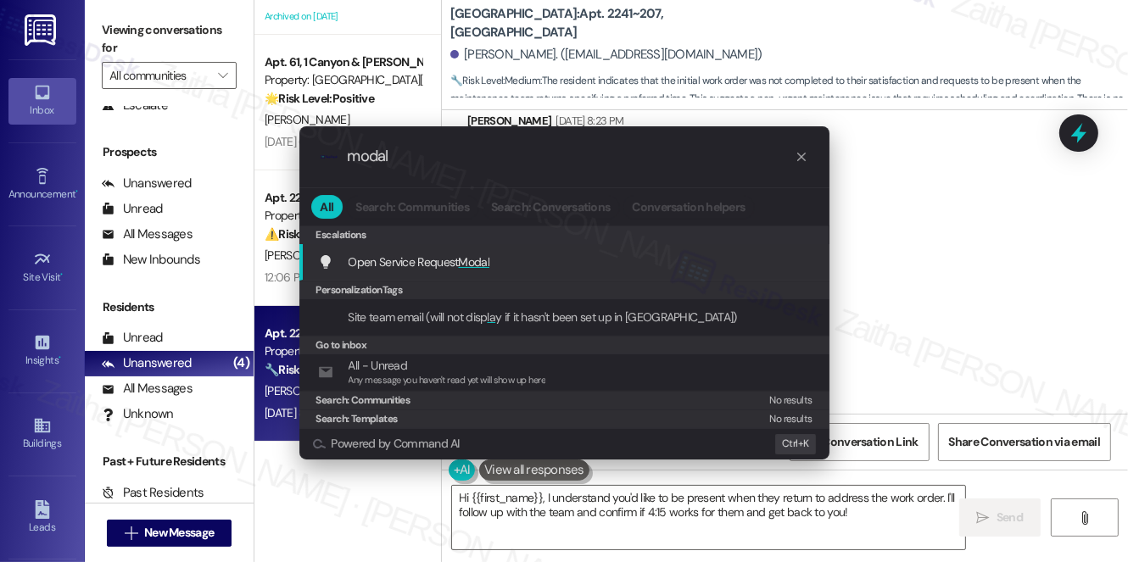
click at [474, 259] on span "Modal" at bounding box center [474, 261] width 31 height 15
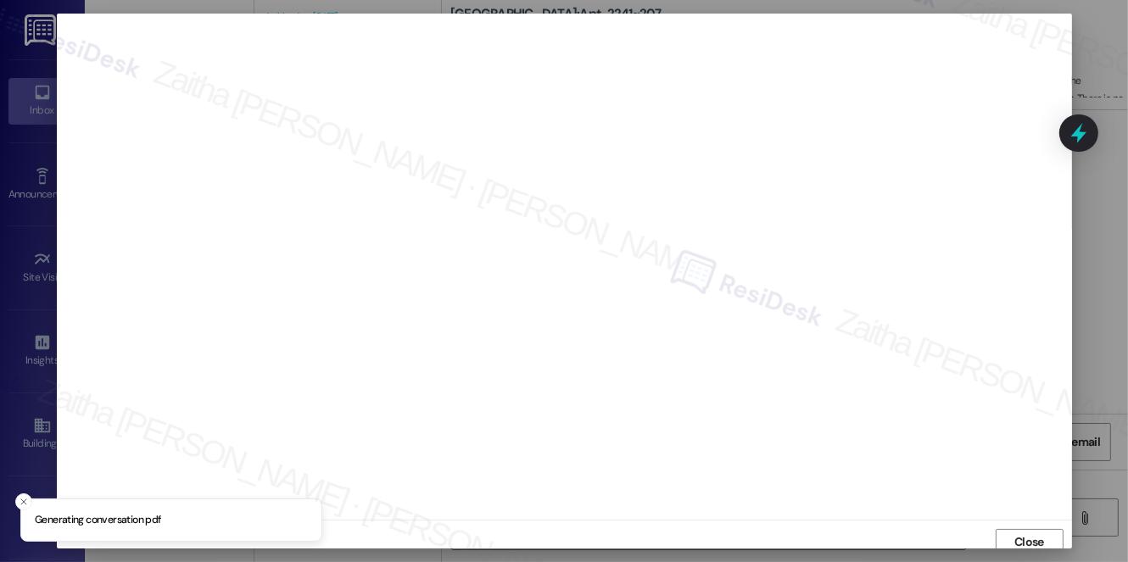
scroll to position [7, 0]
click at [1021, 534] on span "Close" at bounding box center [1029, 536] width 30 height 18
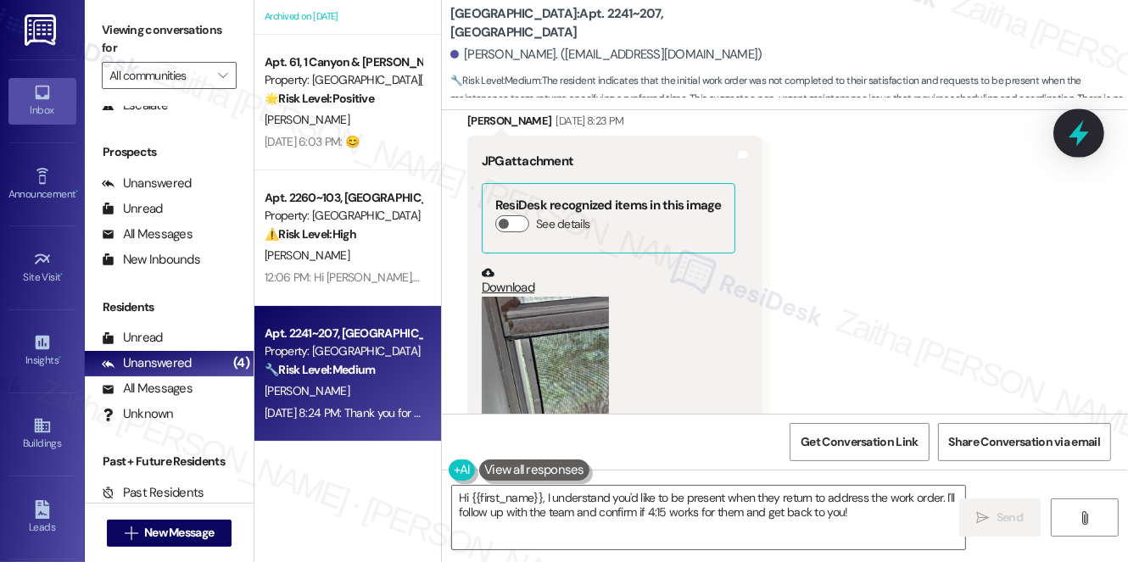
click at [1072, 131] on icon at bounding box center [1078, 133] width 29 height 29
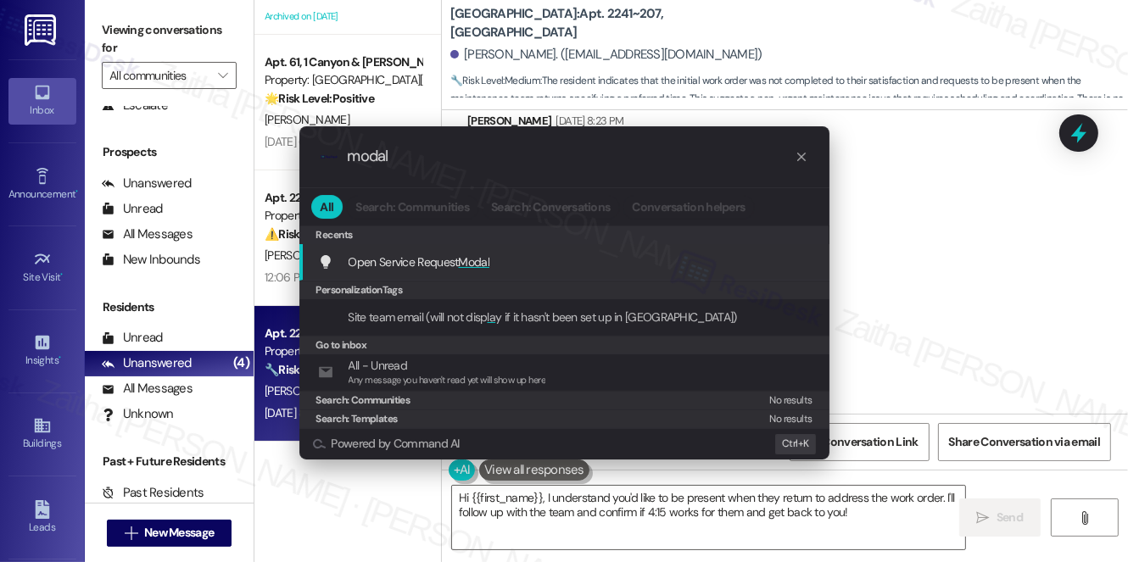
type input "modal"
click at [477, 261] on span "Modal" at bounding box center [474, 261] width 31 height 15
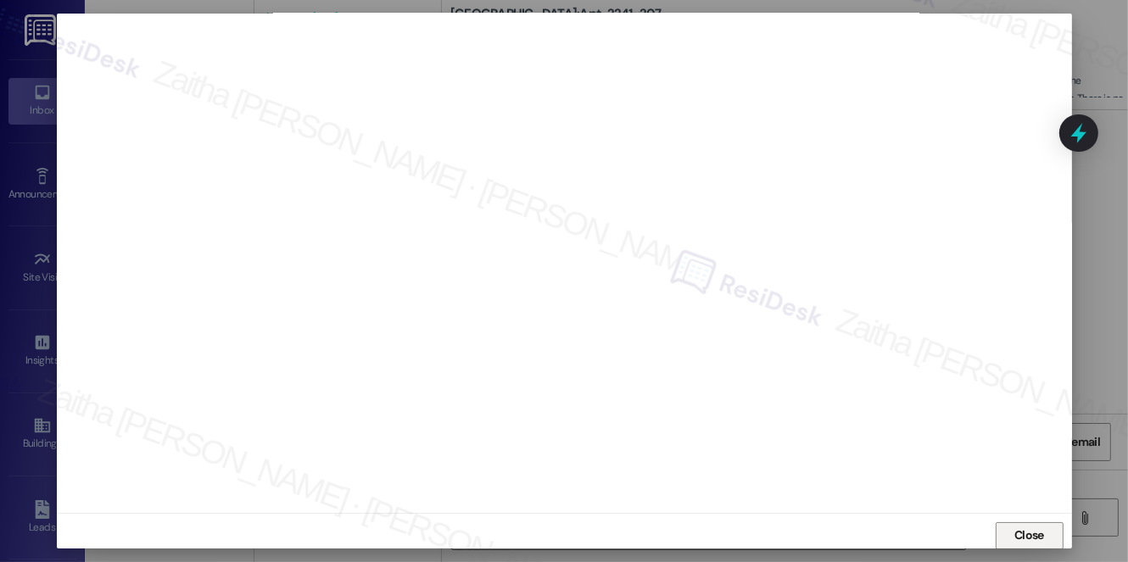
click at [1016, 539] on span "Close" at bounding box center [1029, 536] width 30 height 18
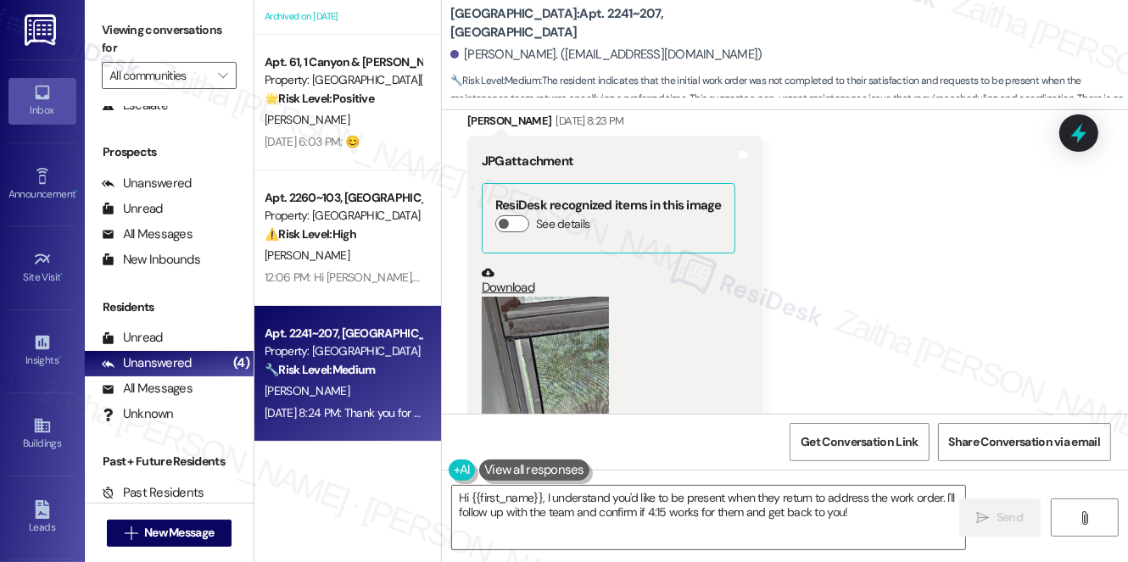
click at [567, 355] on button "Zoom image" at bounding box center [545, 382] width 127 height 170
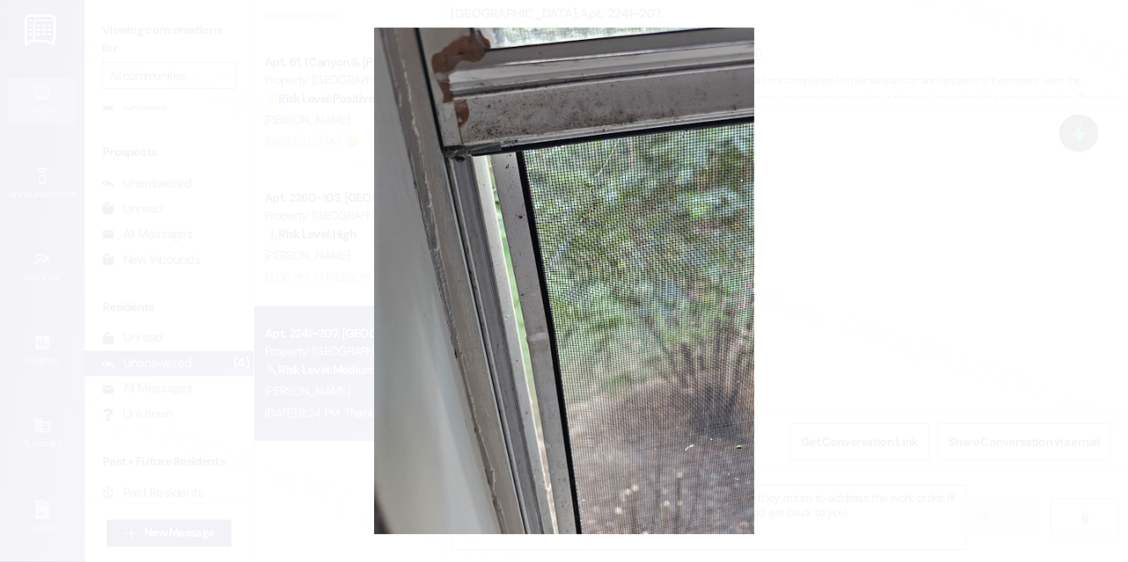
click at [889, 203] on button "Unzoom image" at bounding box center [564, 281] width 1128 height 562
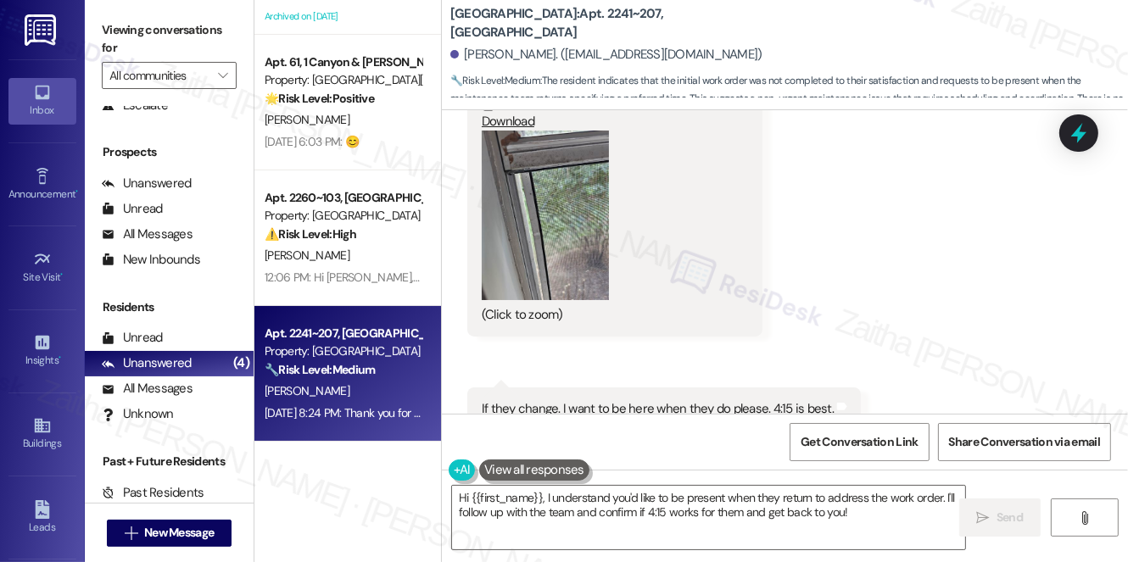
scroll to position [2439, 0]
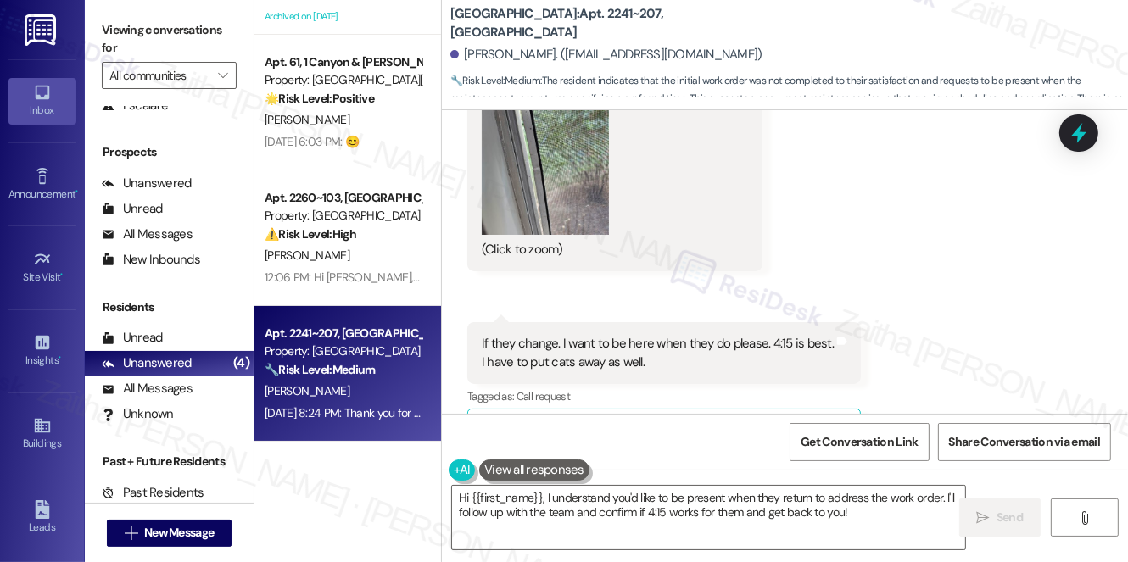
click at [540, 224] on button "Zoom image" at bounding box center [545, 150] width 127 height 170
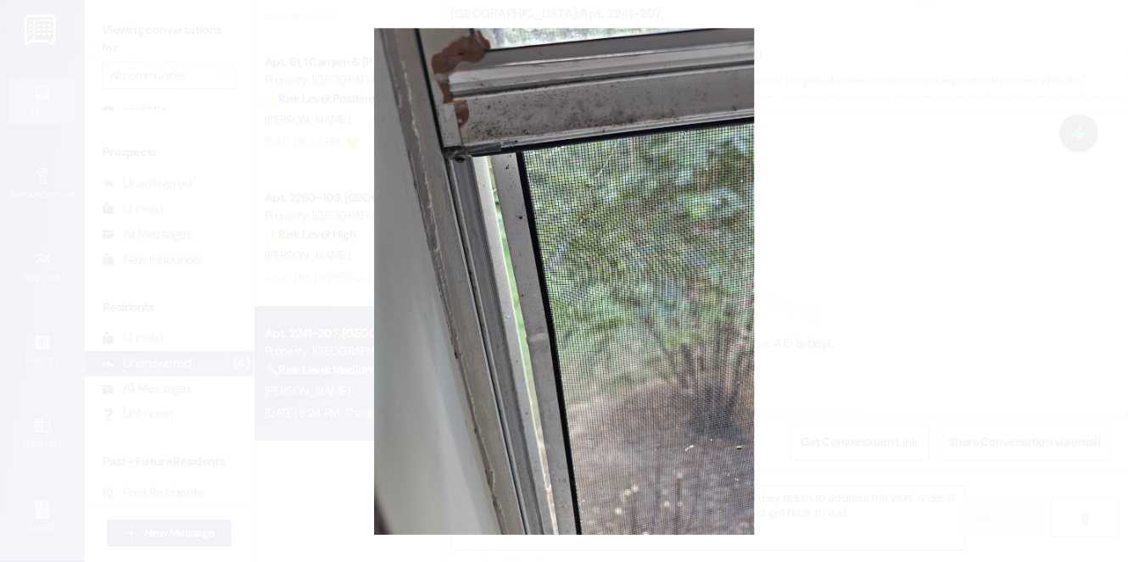
click at [938, 275] on button "Unzoom image" at bounding box center [564, 281] width 1128 height 562
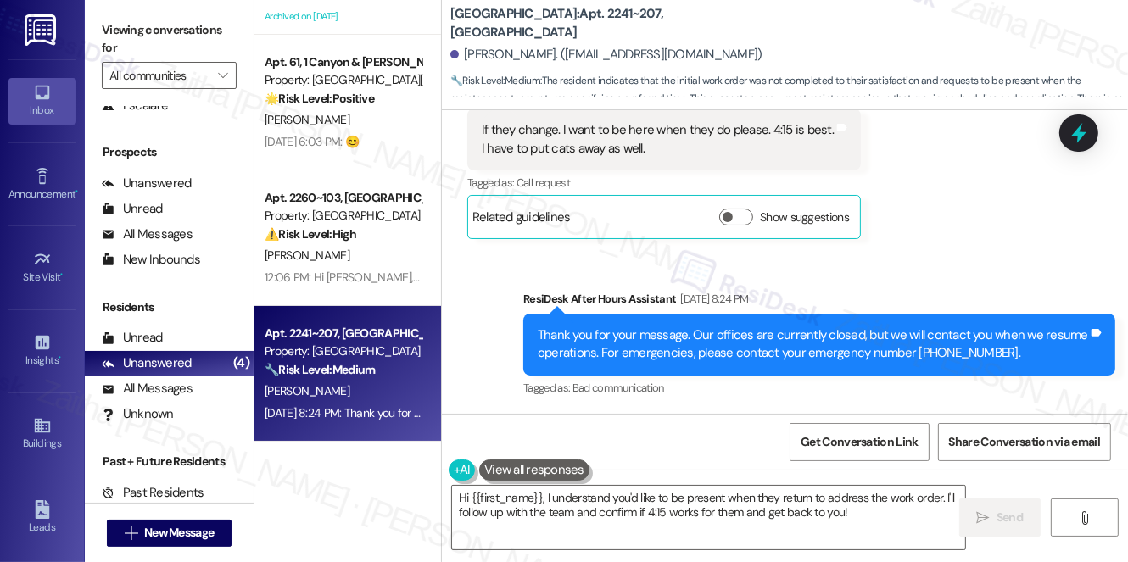
scroll to position [2669, 0]
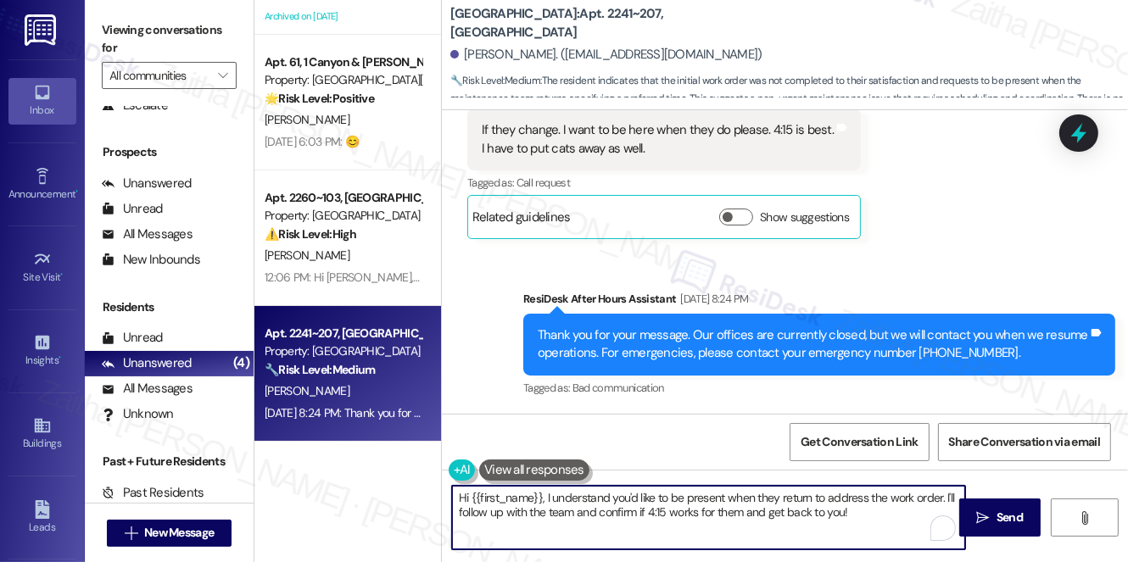
drag, startPoint x: 459, startPoint y: 495, endPoint x: 895, endPoint y: 518, distance: 436.5
click at [895, 518] on textarea "Hi {{first_name}}, I understand you'd like to be present when they return to ad…" at bounding box center [708, 518] width 513 height 64
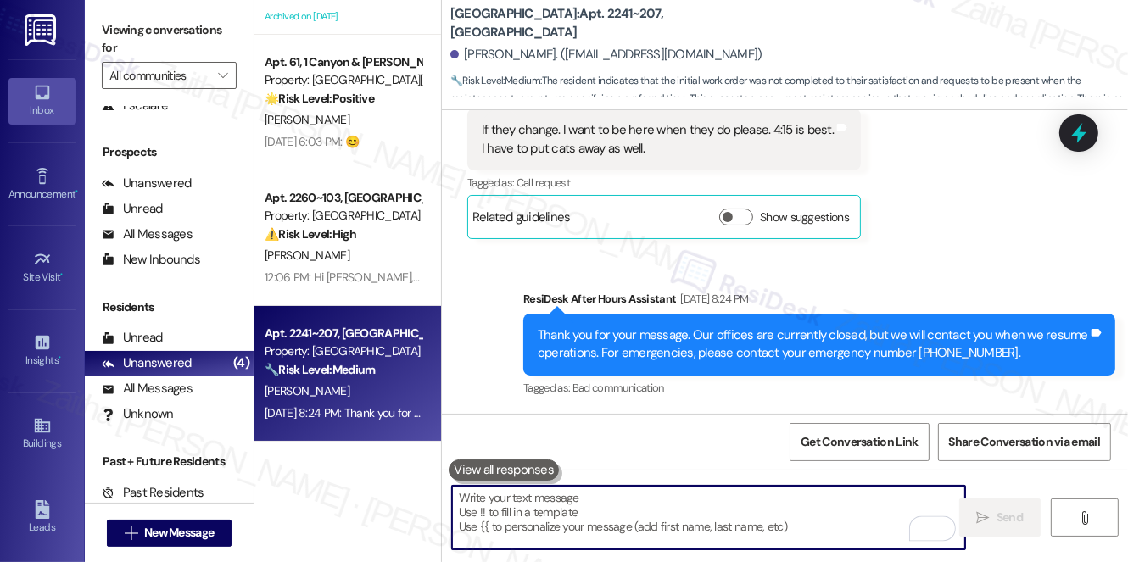
paste textarea "Hi {{first_name}}, thank you for sending the photo. Just to confirm, are you re…"
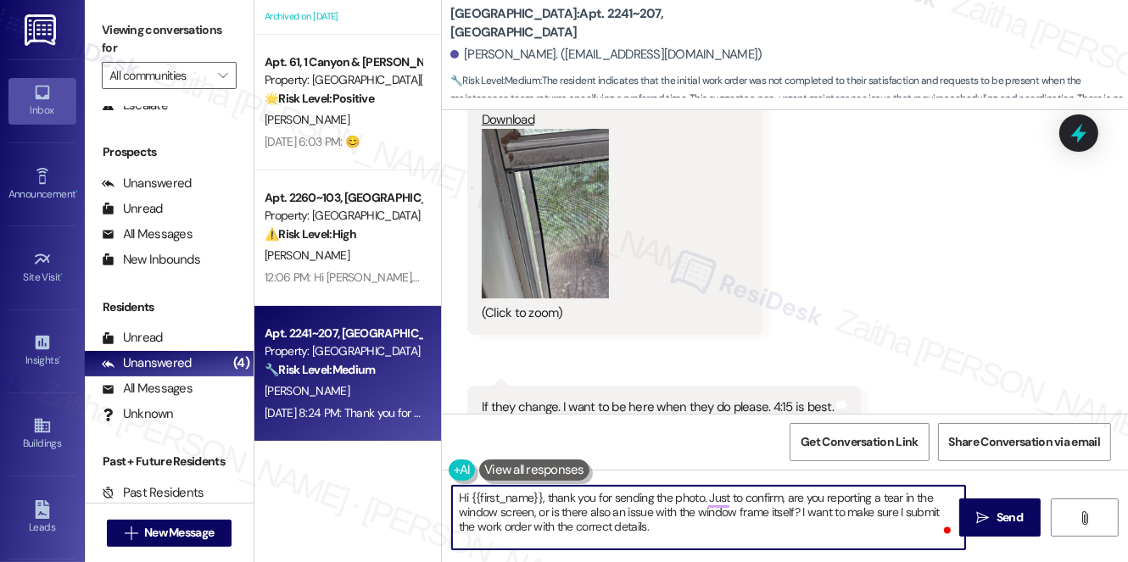
scroll to position [2361, 0]
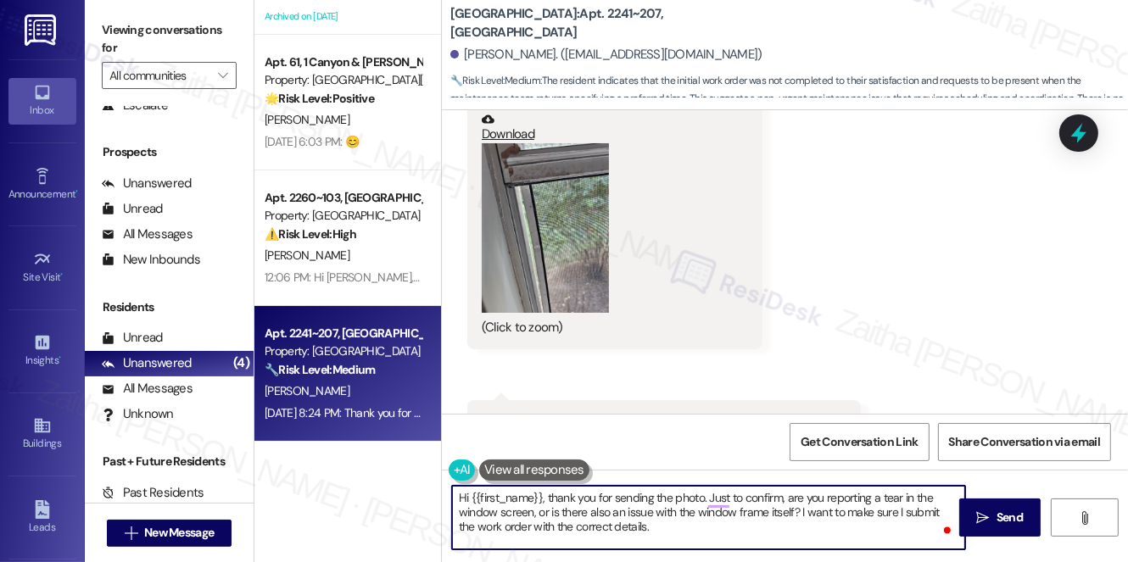
type textarea "Hi {{first_name}}, thank you for sending the photo. Just to confirm, are you re…"
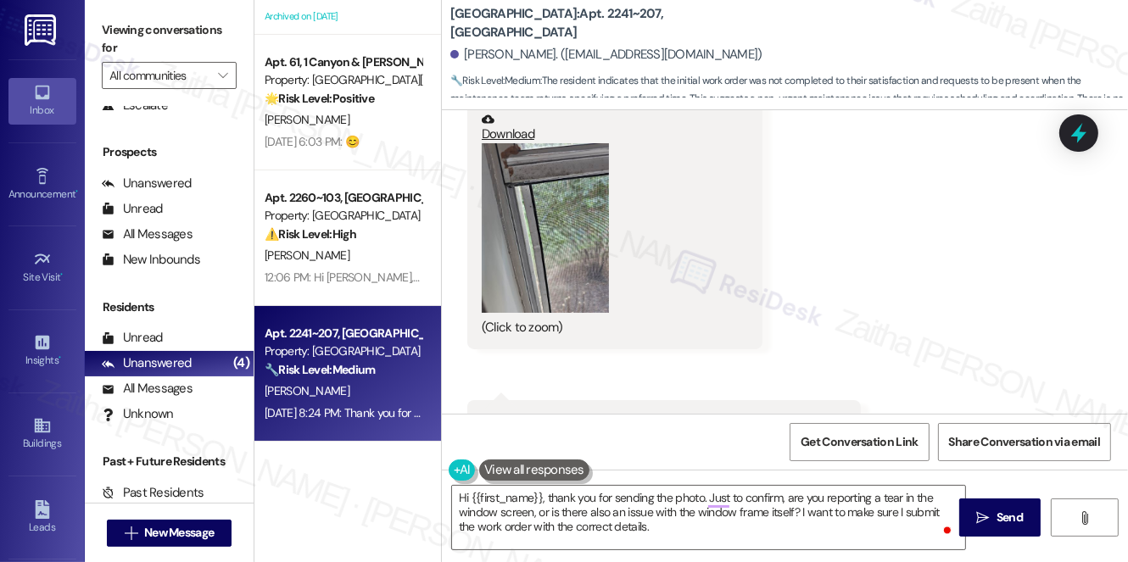
click at [561, 231] on button "Zoom image" at bounding box center [545, 228] width 127 height 170
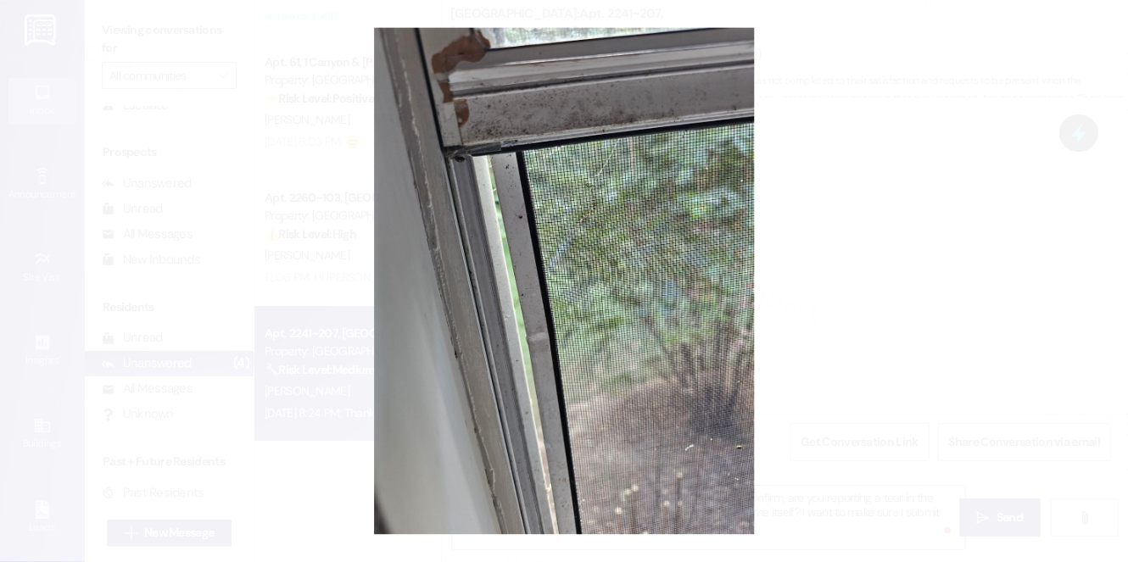
click at [933, 222] on button "Unzoom image" at bounding box center [564, 281] width 1128 height 562
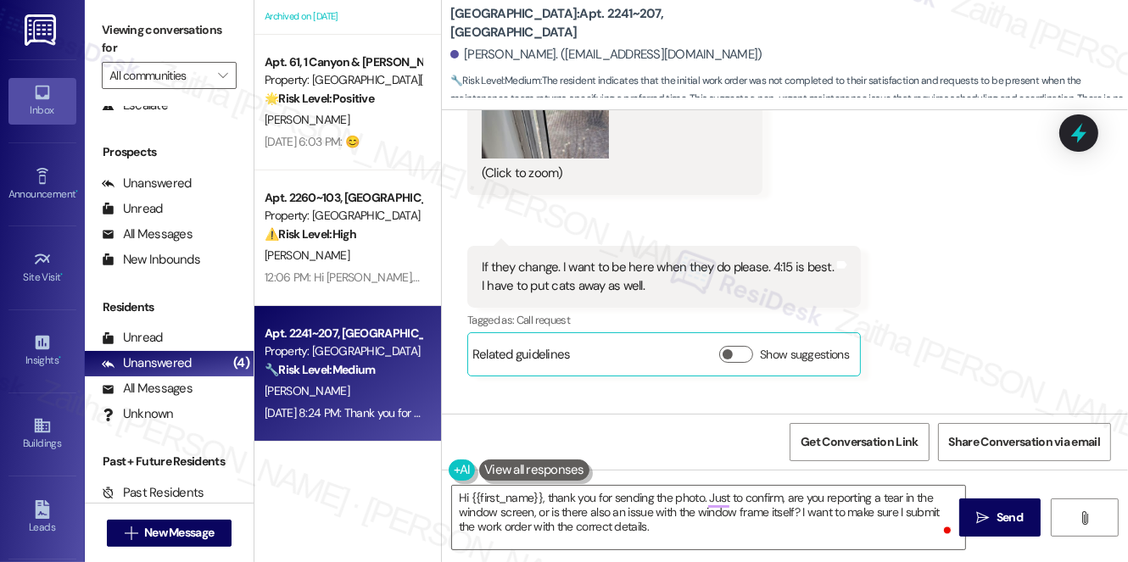
scroll to position [2592, 0]
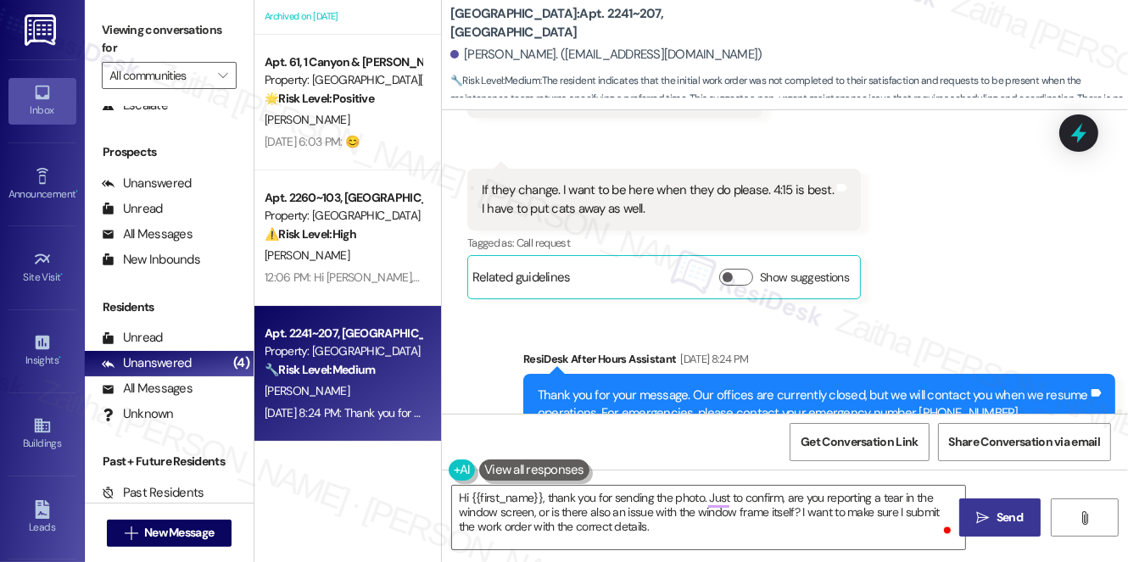
click at [1018, 517] on span "Send" at bounding box center [1009, 518] width 26 height 18
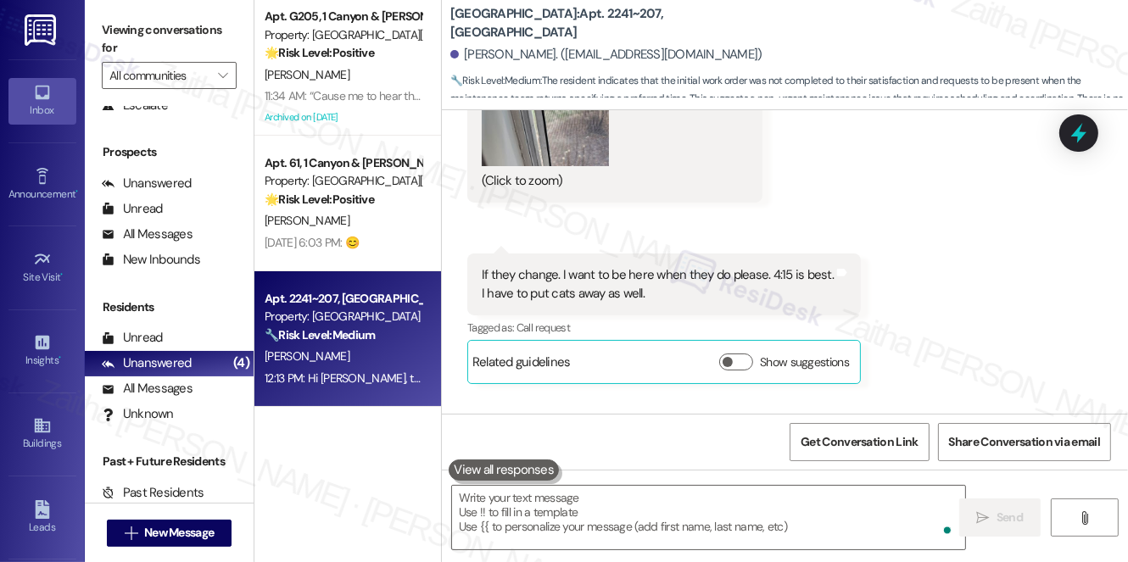
scroll to position [0, 0]
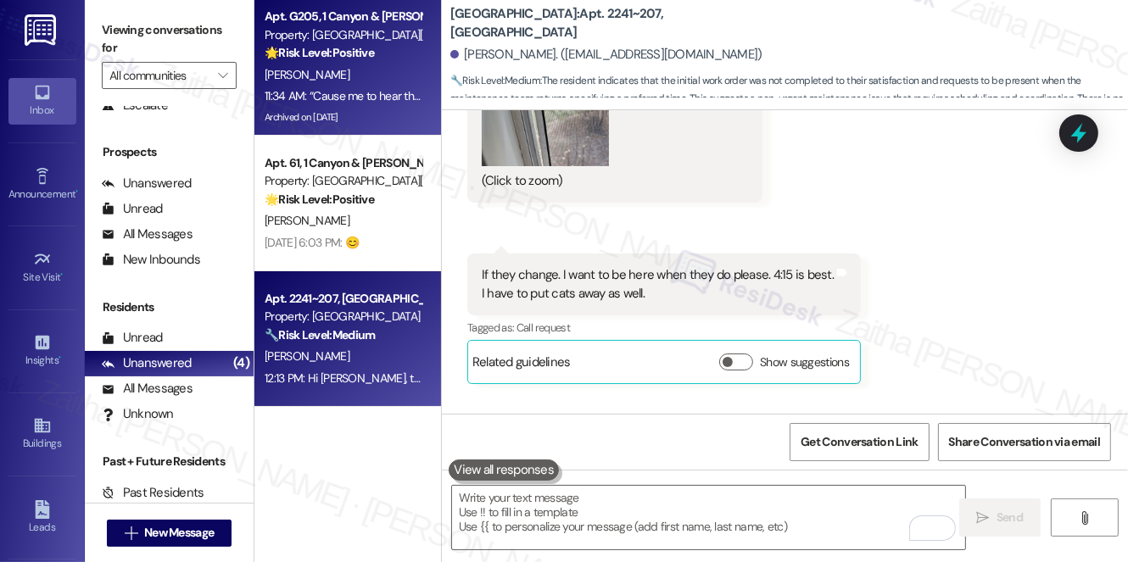
click at [407, 70] on div "[PERSON_NAME]" at bounding box center [343, 74] width 160 height 21
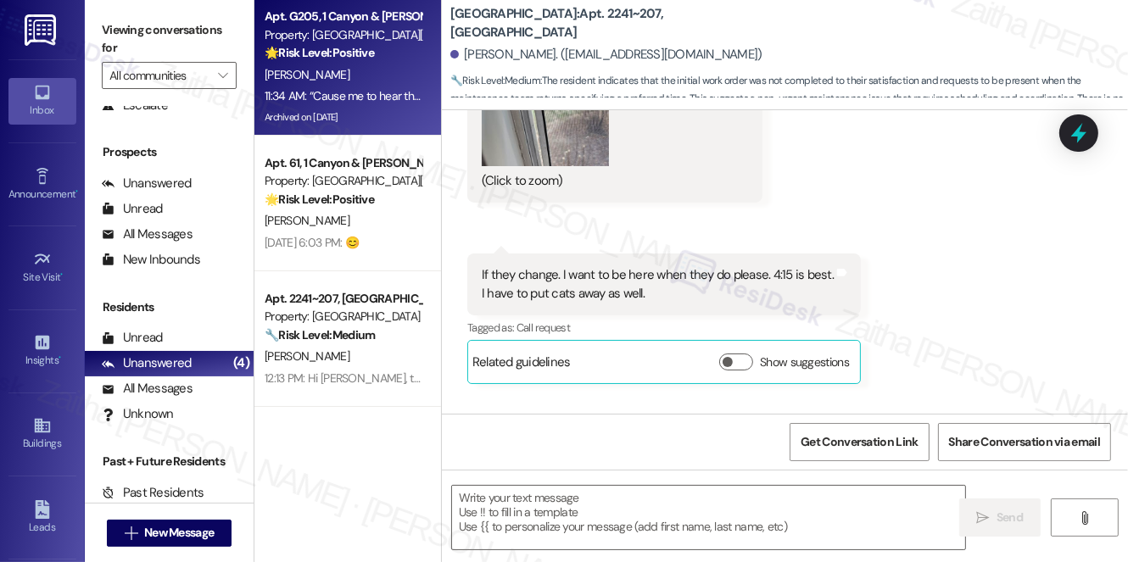
type textarea "Fetching suggested responses. Please feel free to read through the conversation…"
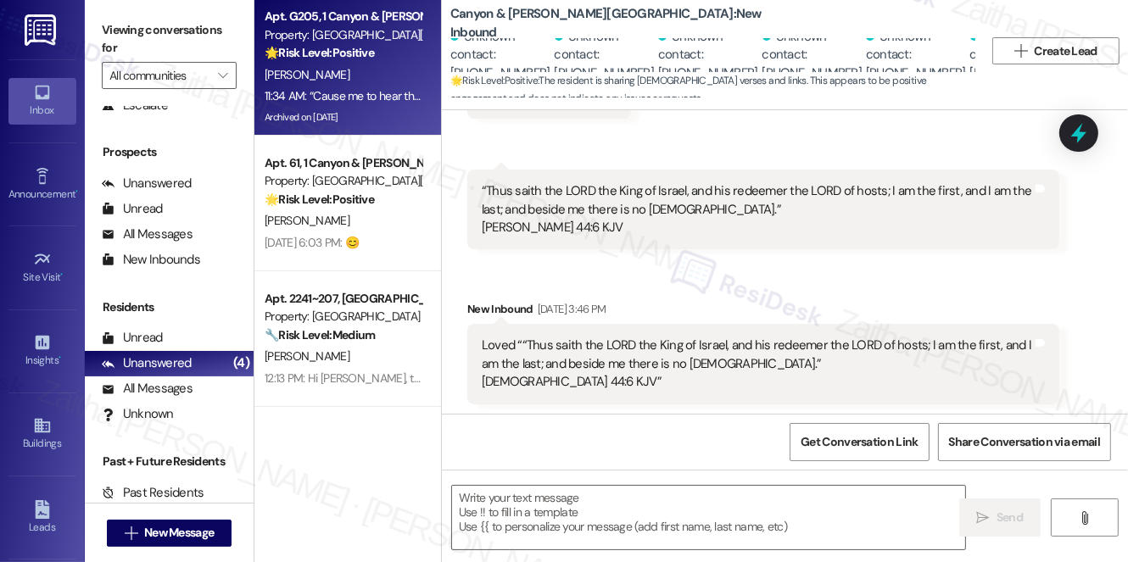
type textarea "Fetching suggested responses. Please feel free to read through the conversation…"
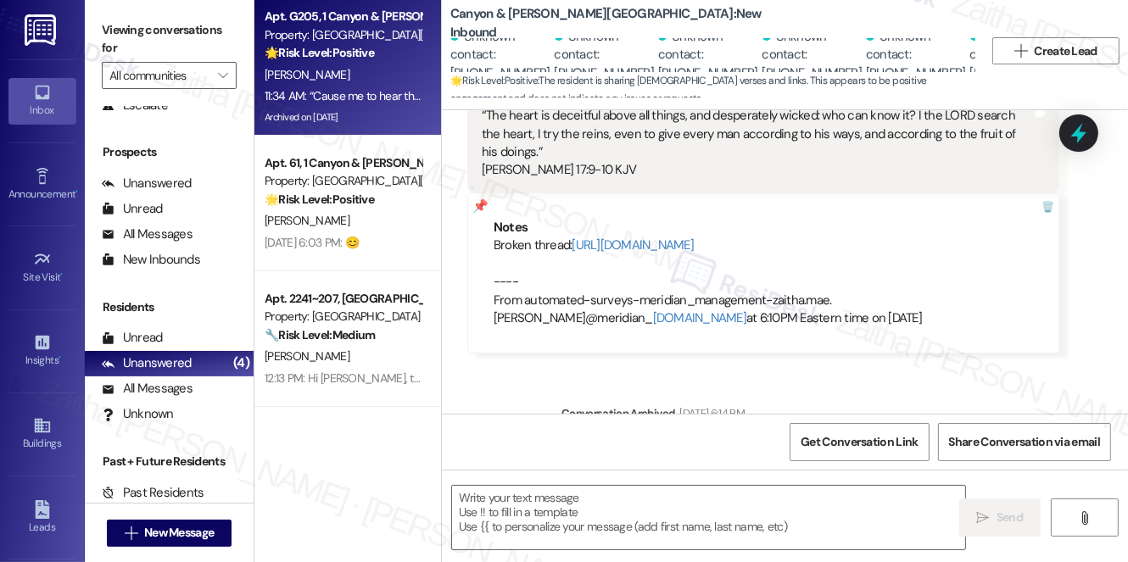
scroll to position [1210, 0]
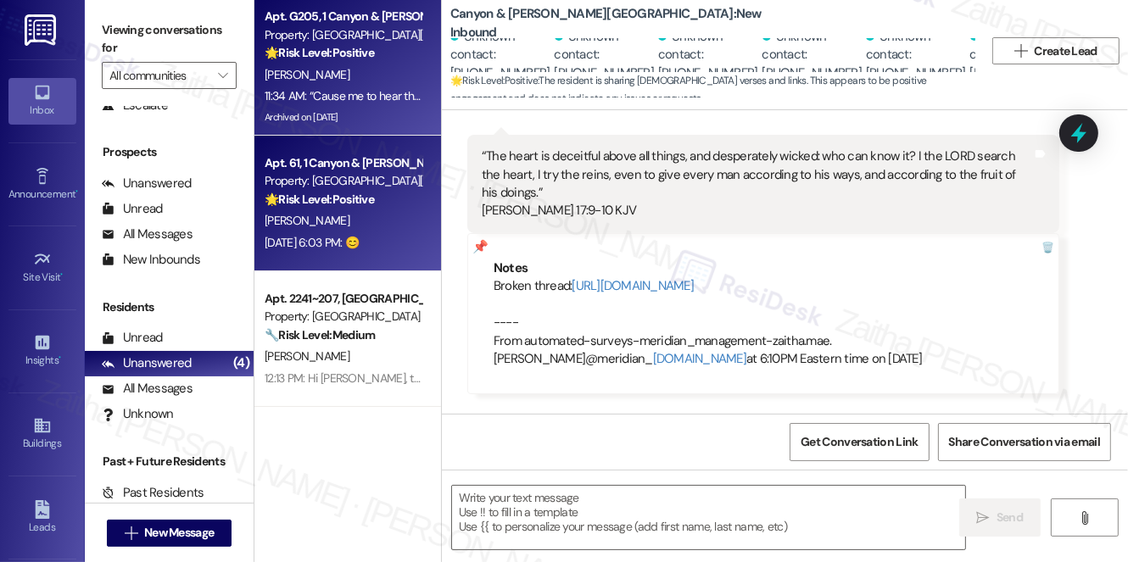
click at [399, 217] on div "[PERSON_NAME]" at bounding box center [343, 220] width 160 height 21
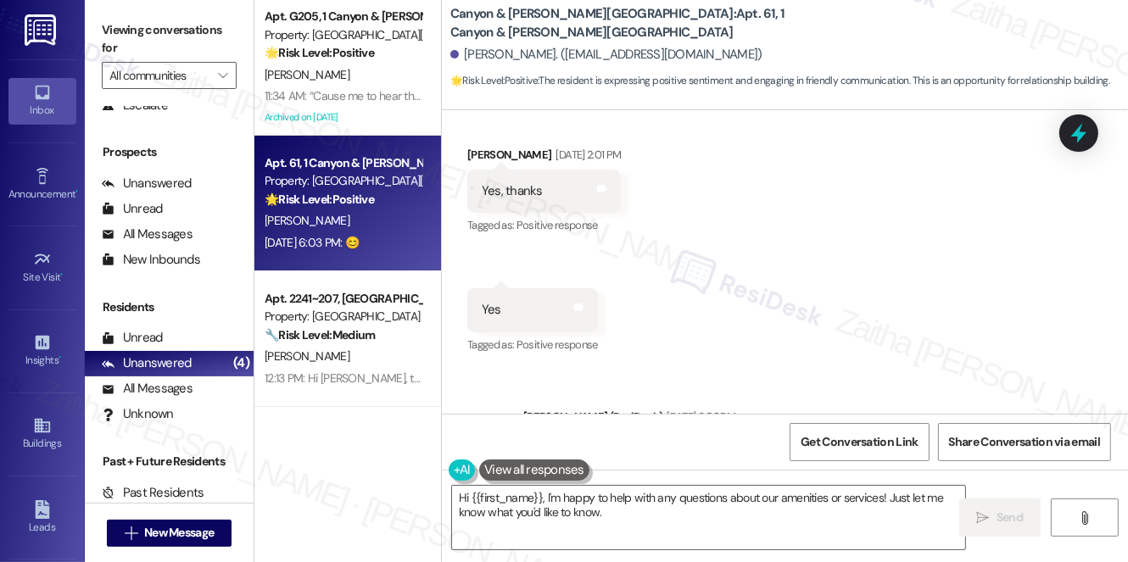
type textarea "Hi {{first_name}}, I'm happy to help with any questions about our amenities or …"
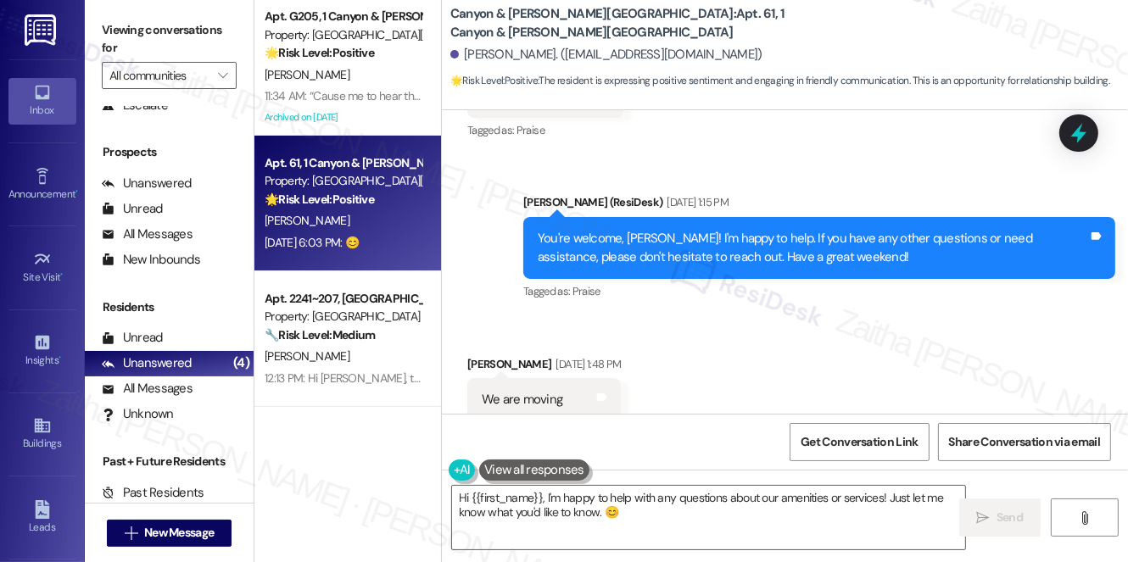
scroll to position [5493, 0]
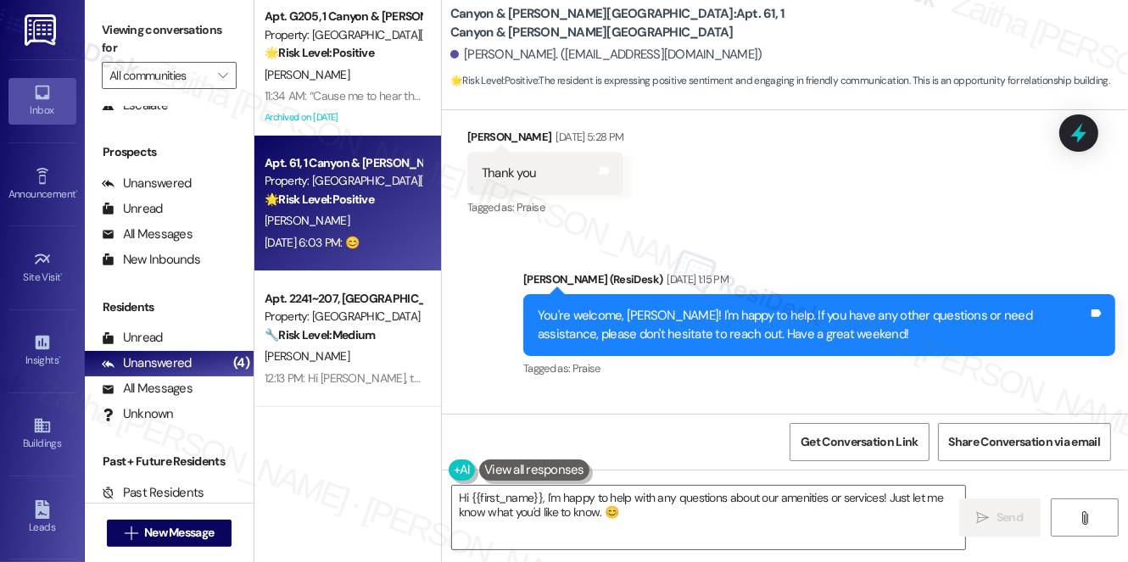
drag, startPoint x: 1079, startPoint y: 141, endPoint x: 1038, endPoint y: 139, distance: 41.6
click at [1079, 141] on icon at bounding box center [1078, 133] width 15 height 20
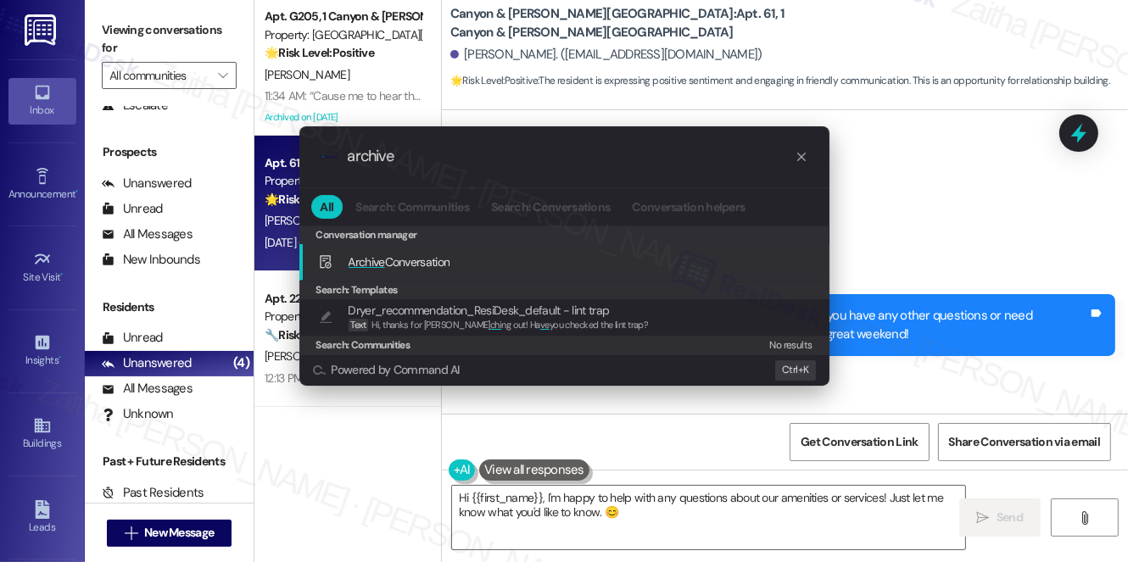
type input "archive"
click at [476, 255] on div "Archive Conversation Add shortcut" at bounding box center [566, 262] width 496 height 19
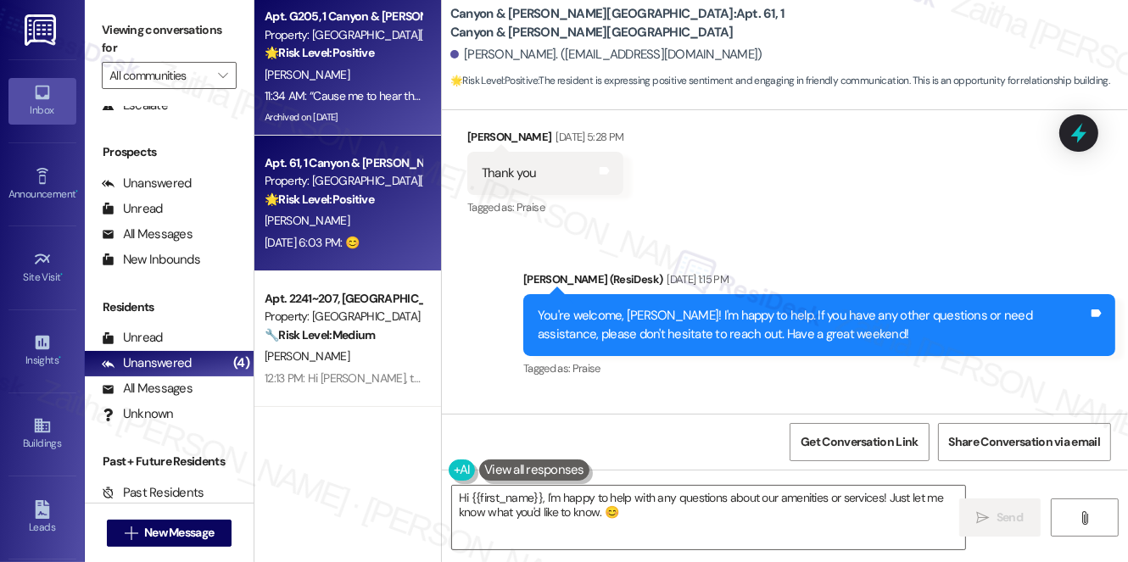
click at [388, 69] on div "[PERSON_NAME]" at bounding box center [343, 74] width 160 height 21
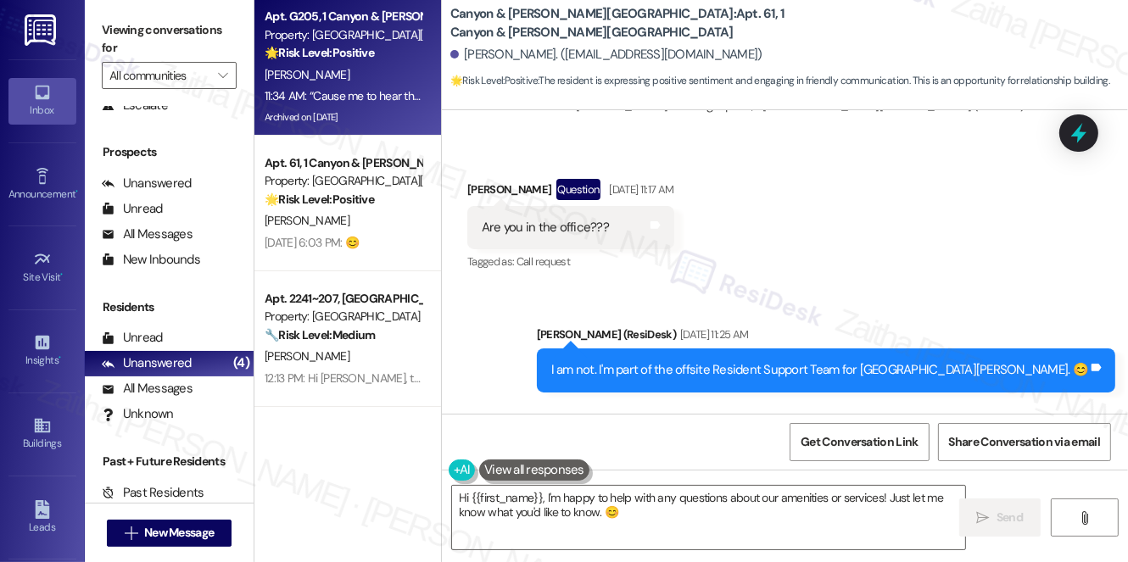
type textarea "Fetching suggested responses. Please feel free to read through the conversation…"
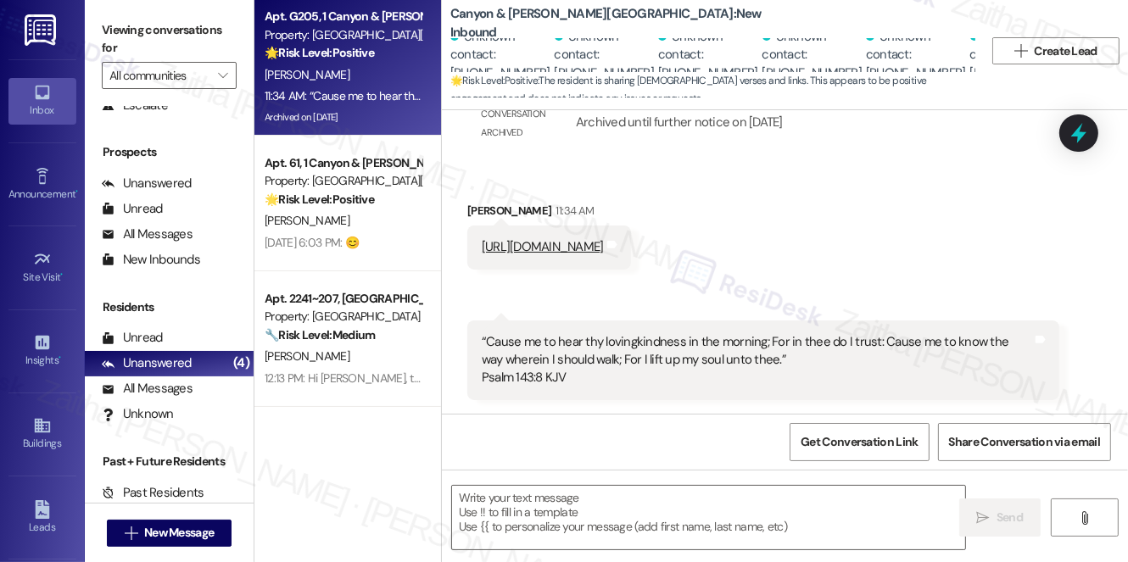
scroll to position [1519, 0]
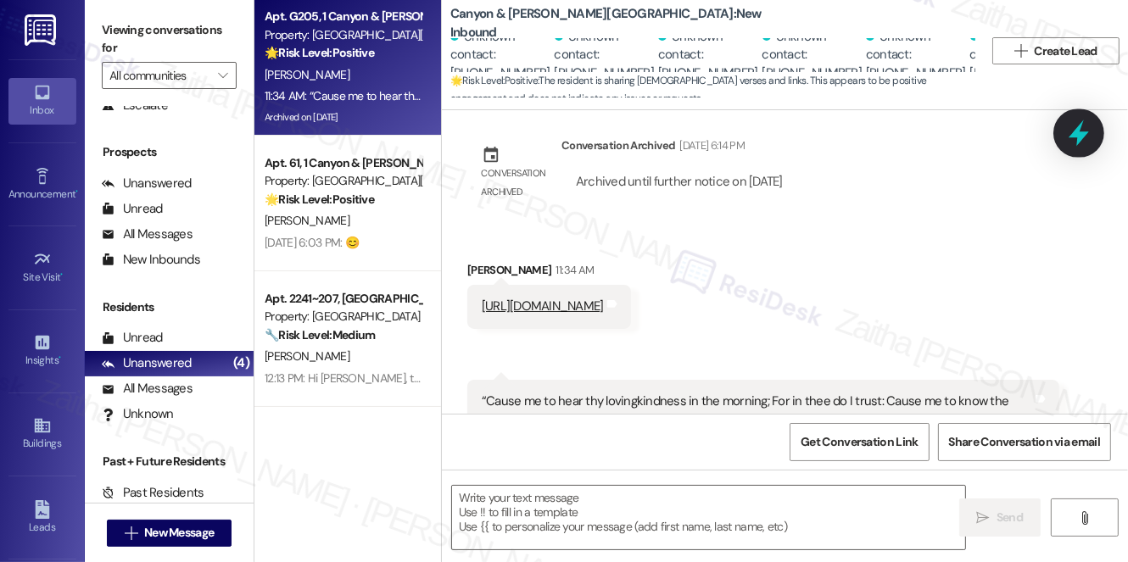
drag, startPoint x: 1024, startPoint y: 169, endPoint x: 1069, endPoint y: 148, distance: 49.7
click at [1069, 148] on div at bounding box center [1078, 133] width 51 height 48
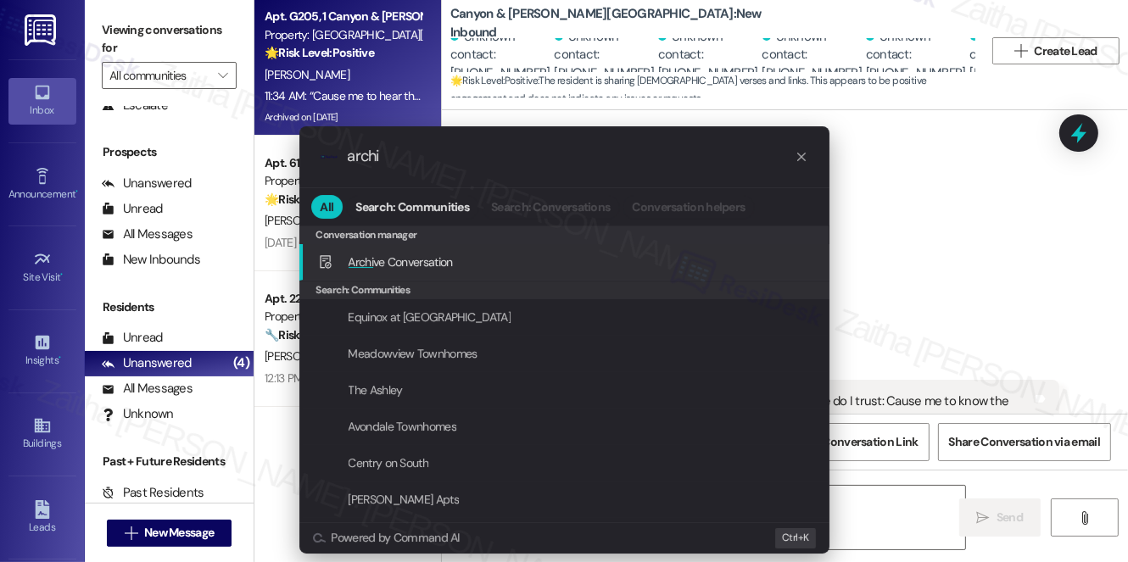
type input "archi"
click at [574, 255] on div "Archi ve Conversation Add shortcut" at bounding box center [566, 262] width 496 height 19
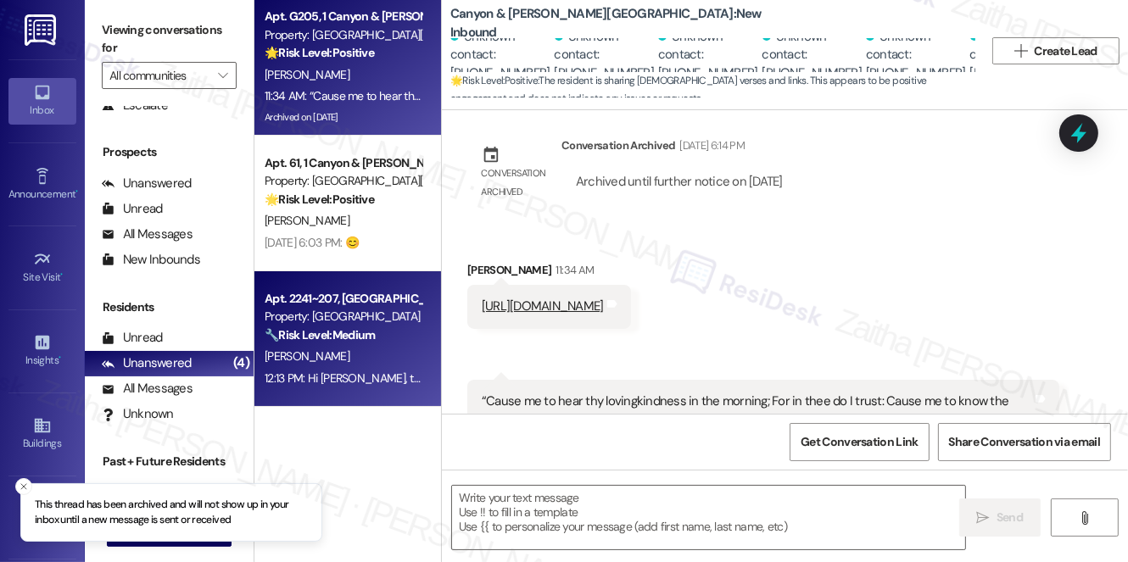
click at [365, 357] on div "[PERSON_NAME]" at bounding box center [343, 356] width 160 height 21
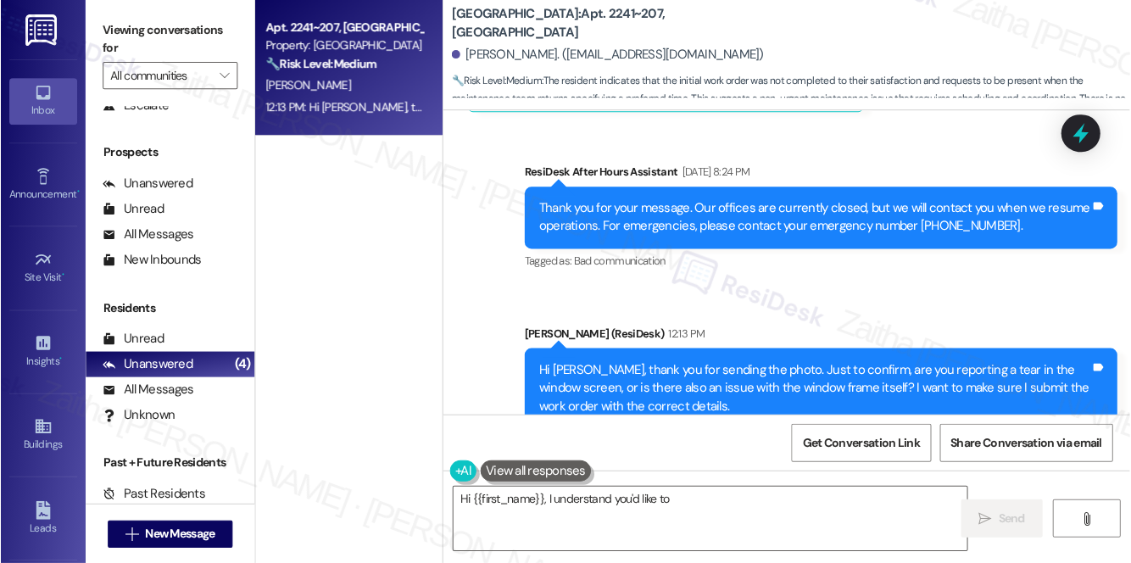
scroll to position [2772, 0]
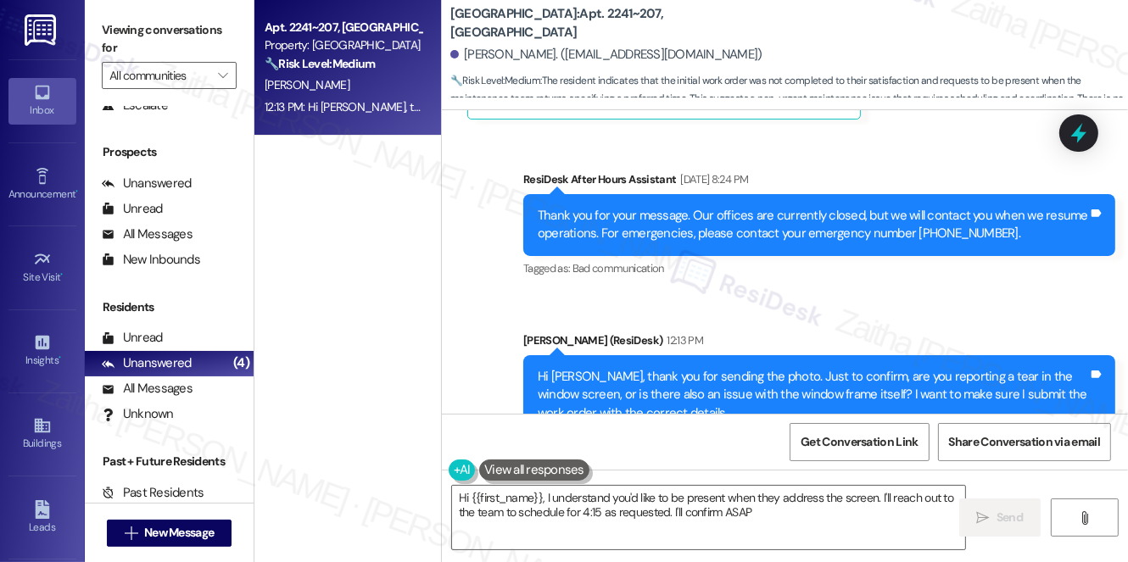
type textarea "Hi {{first_name}}, I understand you'd like to be present when they address the …"
